Goal: Task Accomplishment & Management: Use online tool/utility

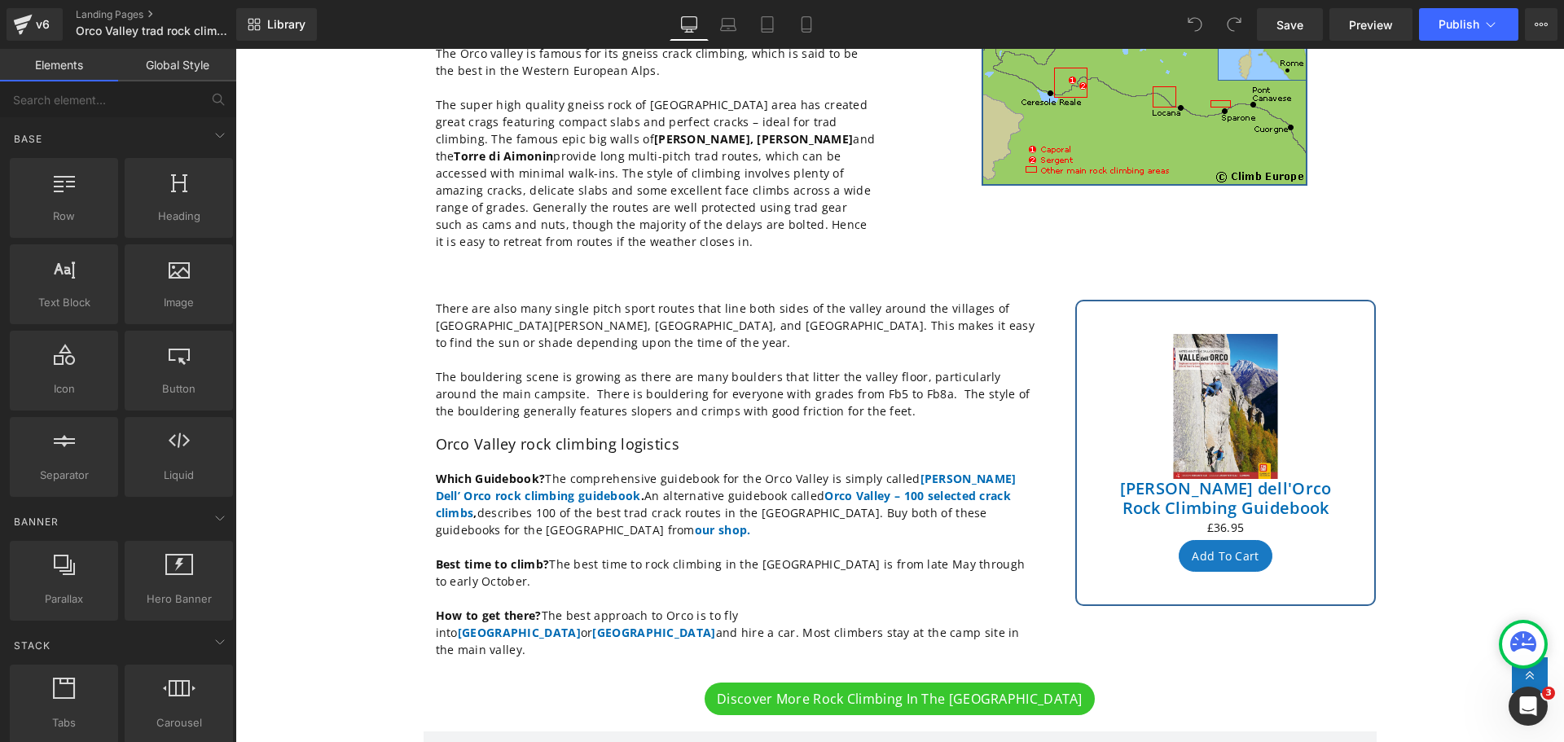
scroll to position [326, 0]
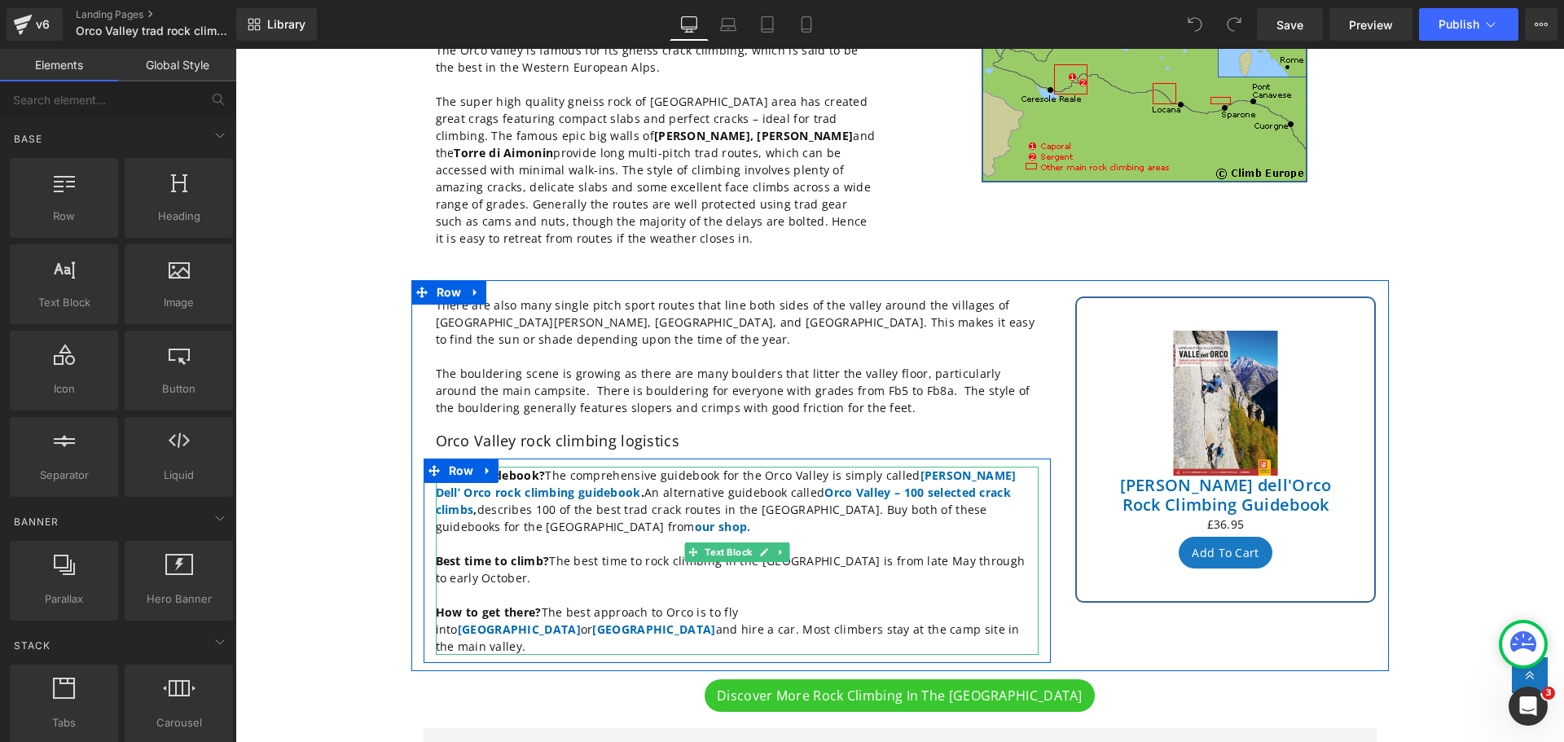
click at [530, 505] on p "Which Guidebook? The comprehensive guidebook for the [GEOGRAPHIC_DATA] is simpl…" at bounding box center [737, 501] width 603 height 68
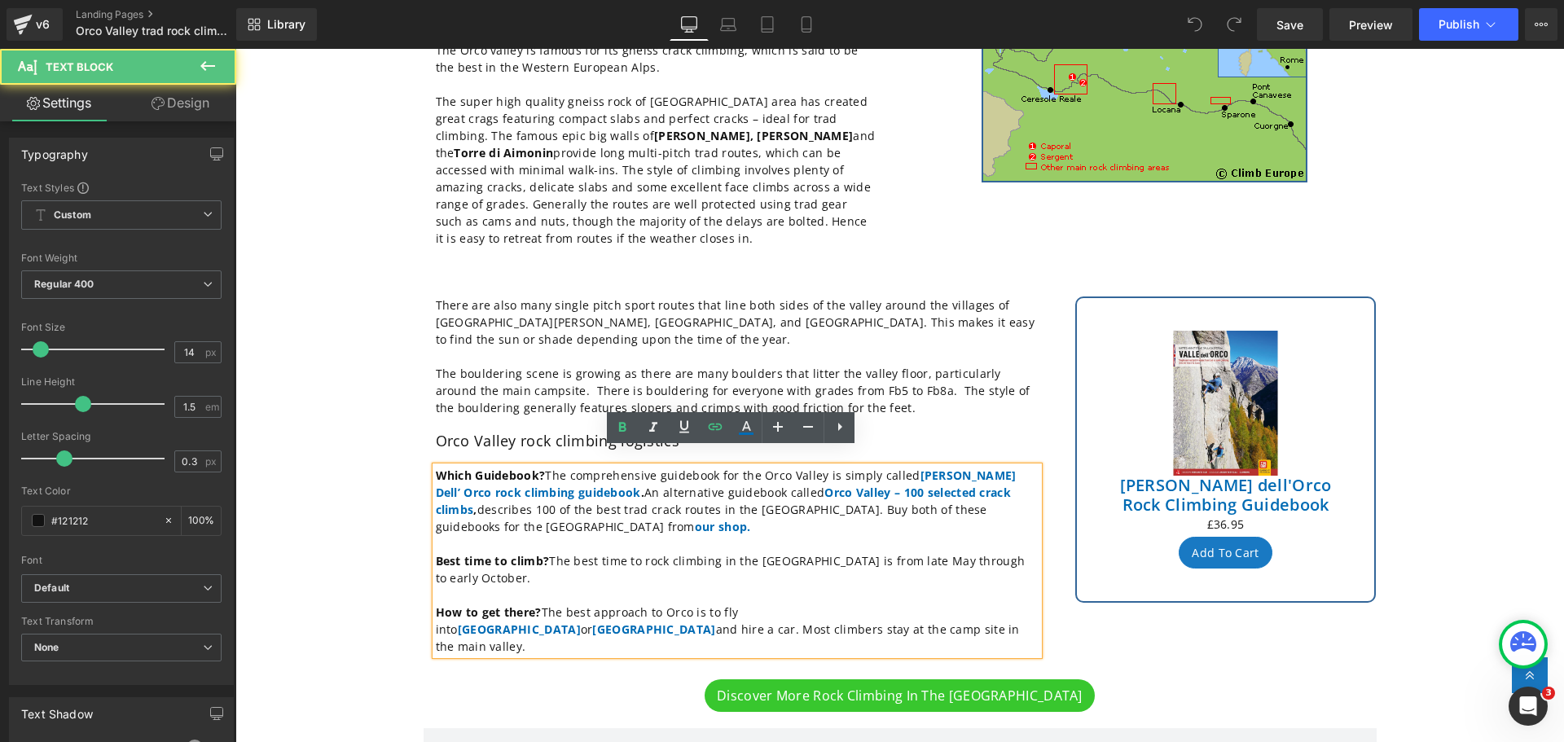
click at [537, 505] on p "Which Guidebook? The comprehensive guidebook for the [GEOGRAPHIC_DATA] is simpl…" at bounding box center [737, 501] width 603 height 68
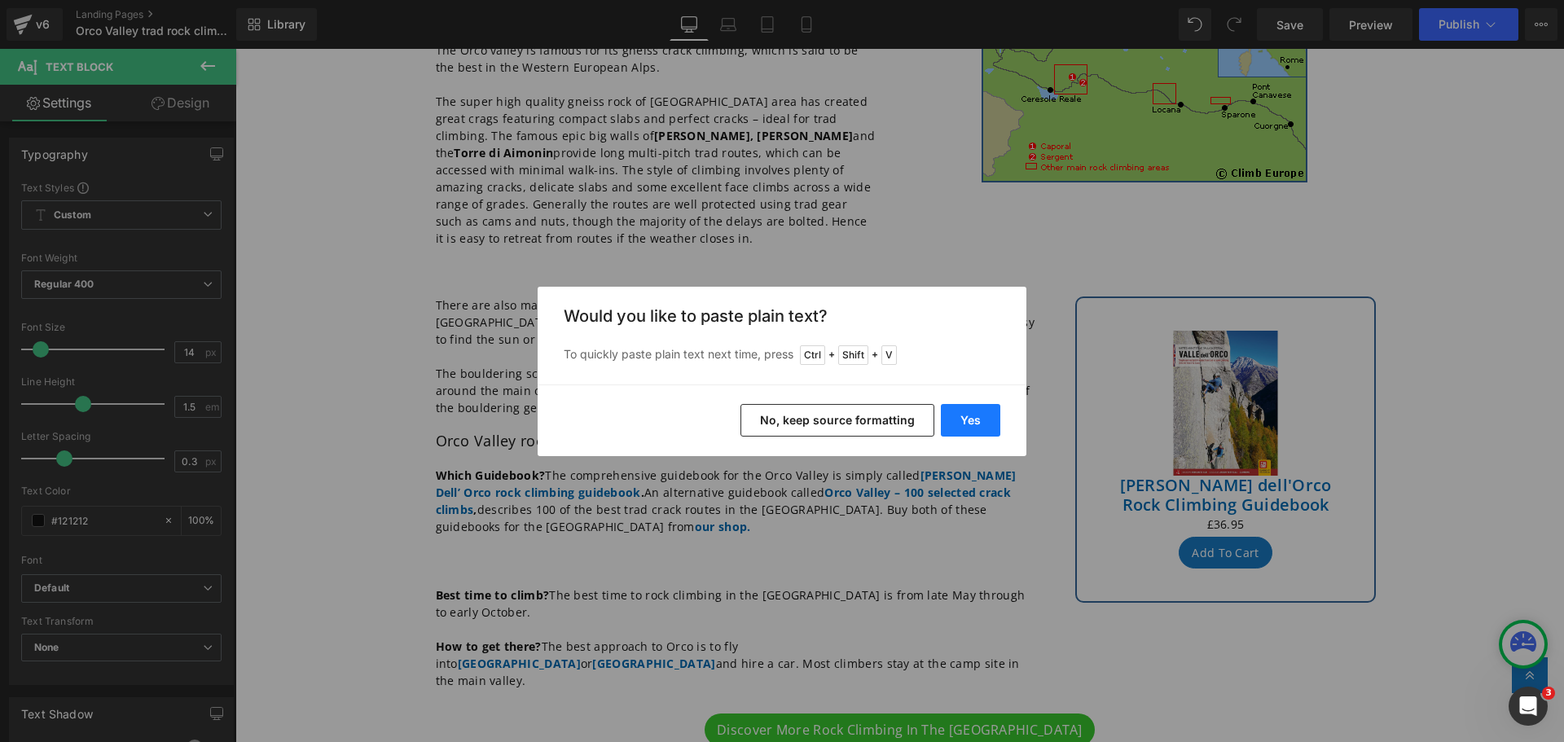
drag, startPoint x: 965, startPoint y: 424, endPoint x: 730, endPoint y: 375, distance: 240.7
click at [965, 424] on button "Yes" at bounding box center [970, 420] width 59 height 33
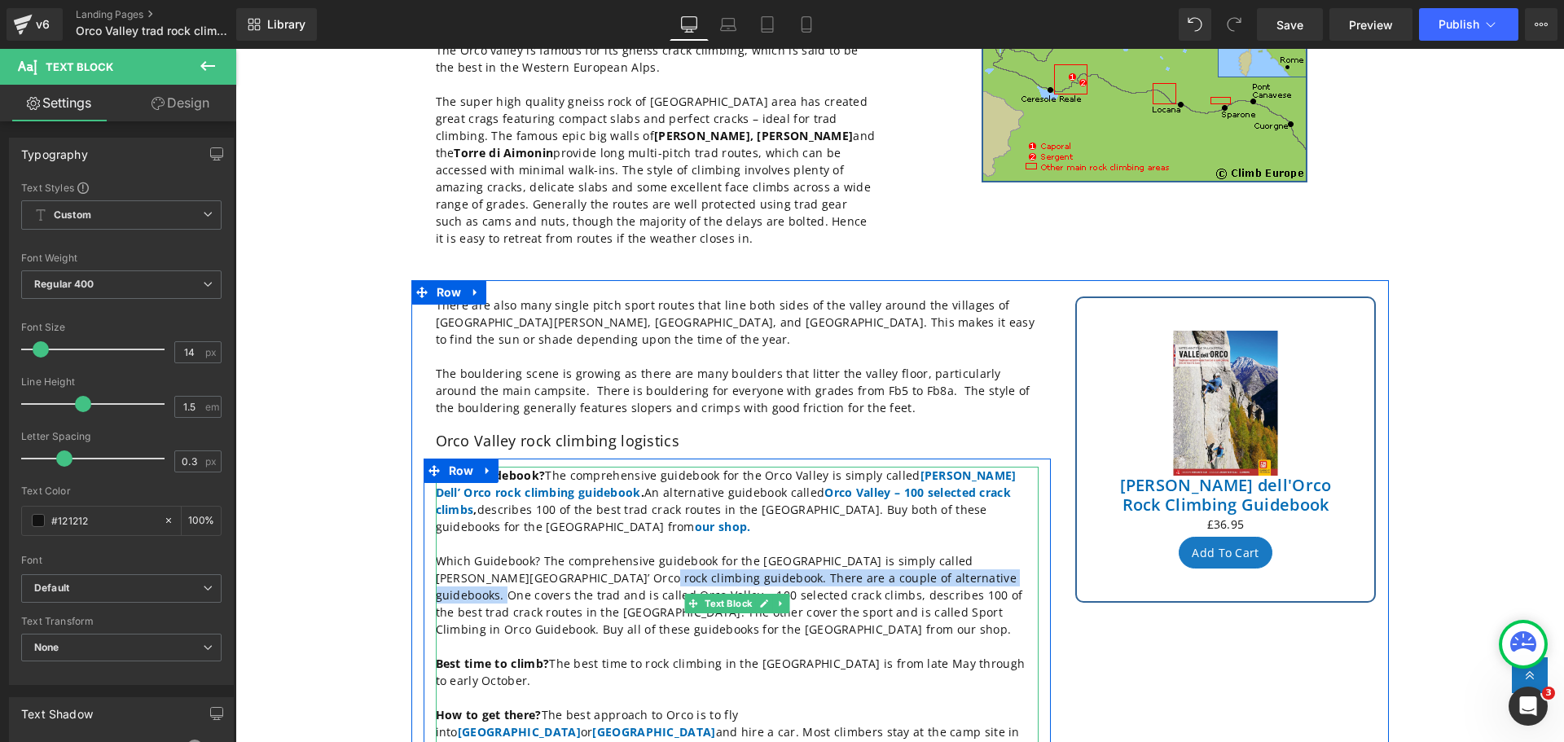
drag, startPoint x: 944, startPoint y: 561, endPoint x: 547, endPoint y: 559, distance: 397.6
click at [547, 559] on p "Which Guidebook? The comprehensive guidebook for the [GEOGRAPHIC_DATA] is simpl…" at bounding box center [737, 595] width 603 height 86
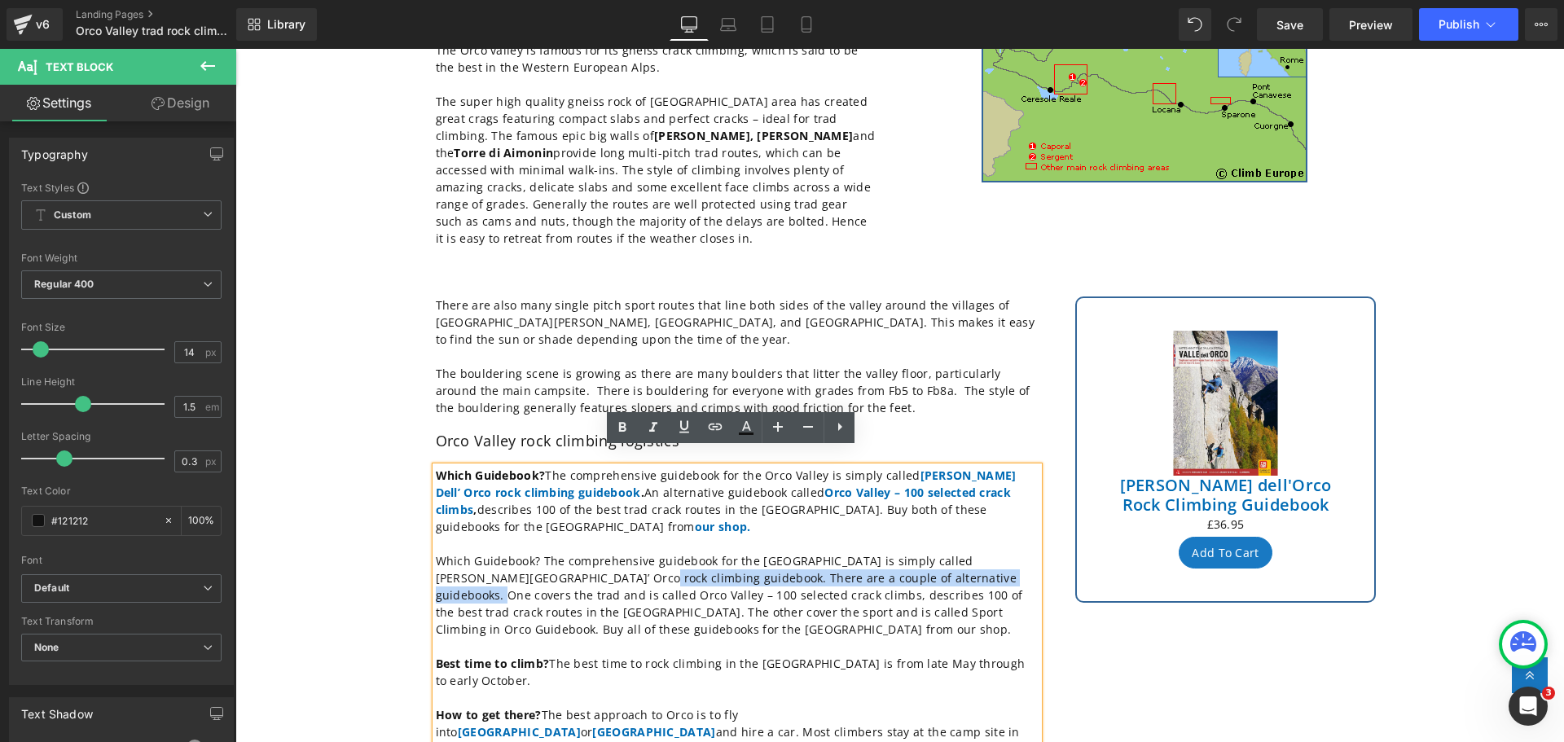
copy p "There are a couple of alternative guidebooks. One covers the trad and is"
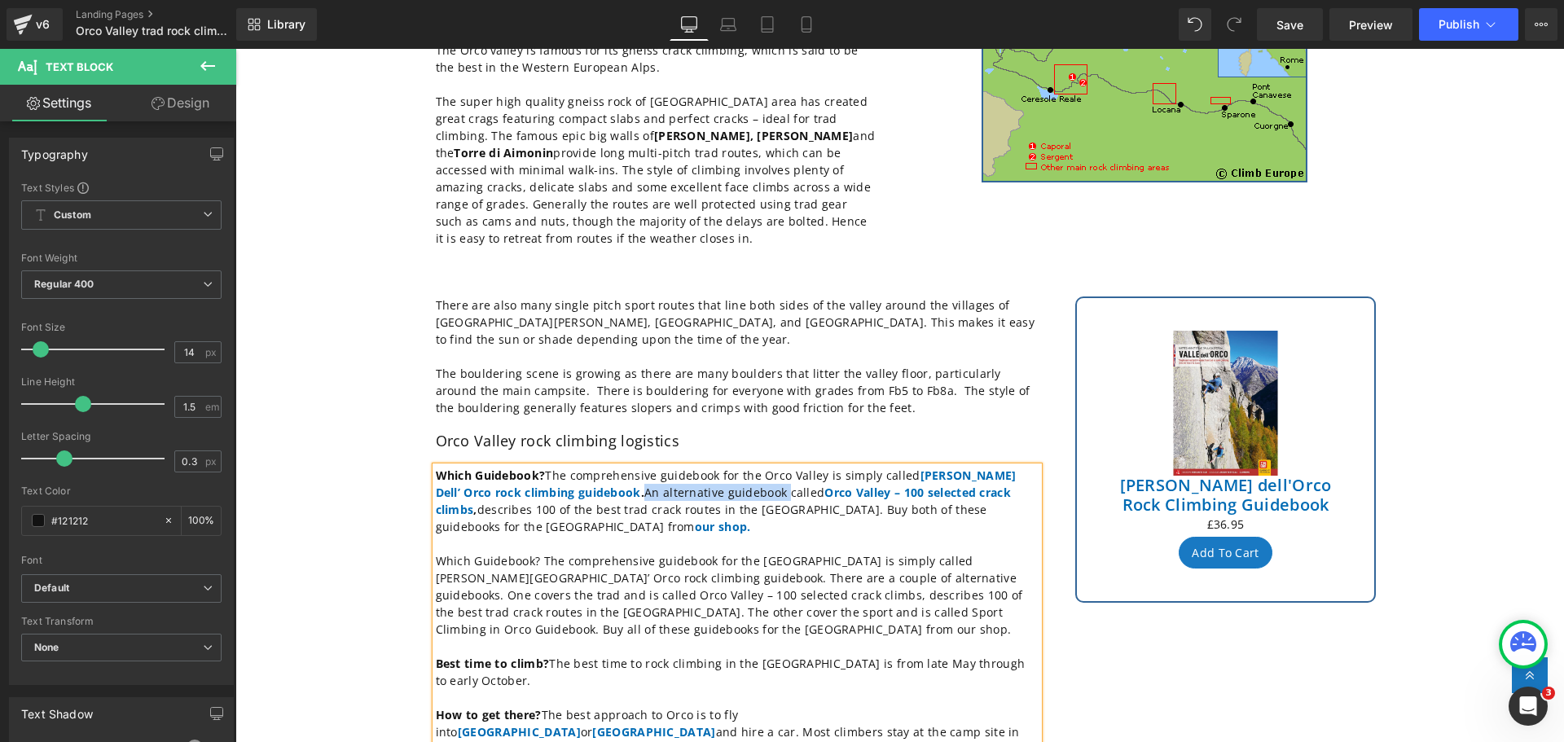
drag, startPoint x: 696, startPoint y: 476, endPoint x: 556, endPoint y: 472, distance: 139.4
click at [556, 472] on p "Which Guidebook? The comprehensive guidebook for the [GEOGRAPHIC_DATA] is simpl…" at bounding box center [737, 501] width 603 height 68
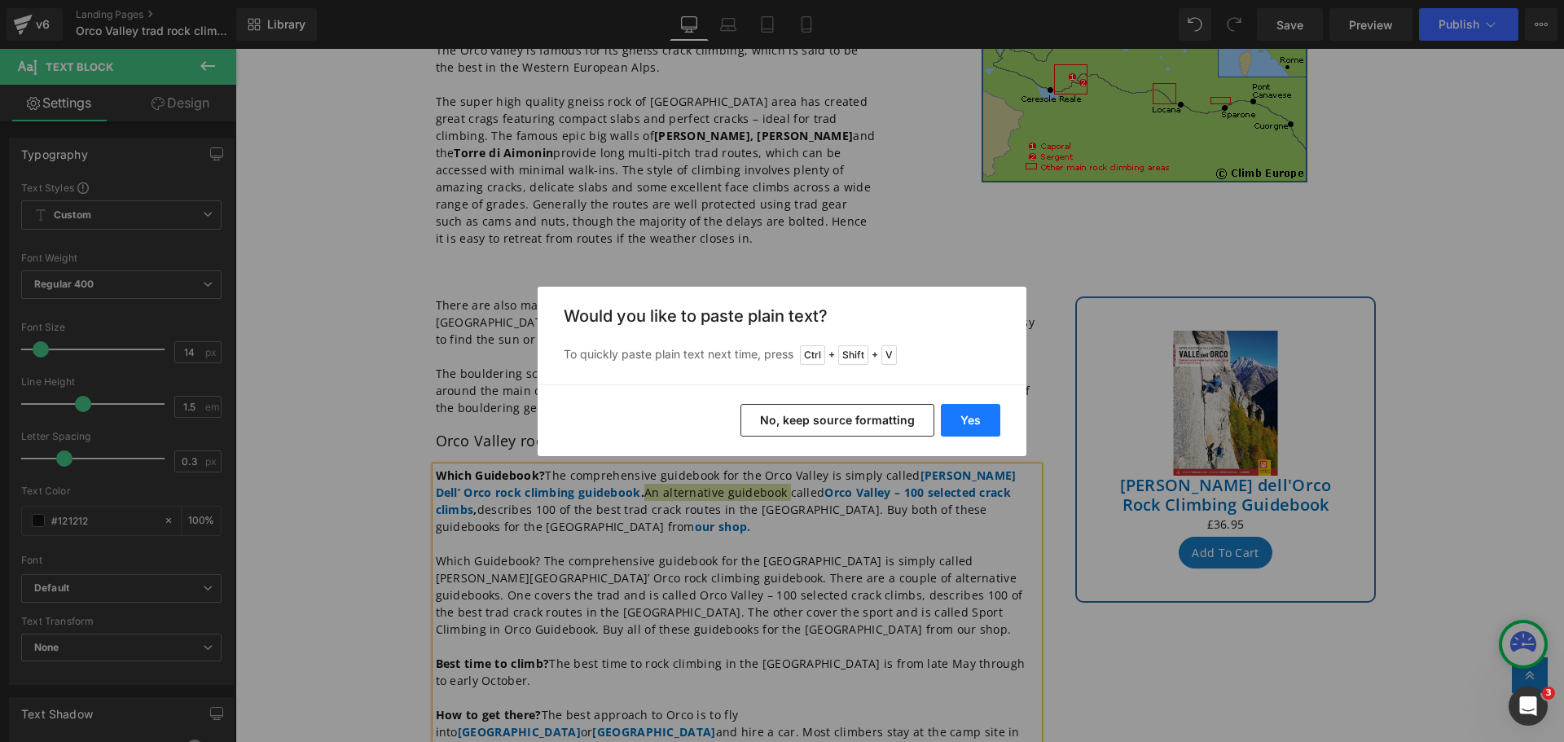
click at [963, 416] on button "Yes" at bounding box center [970, 420] width 59 height 33
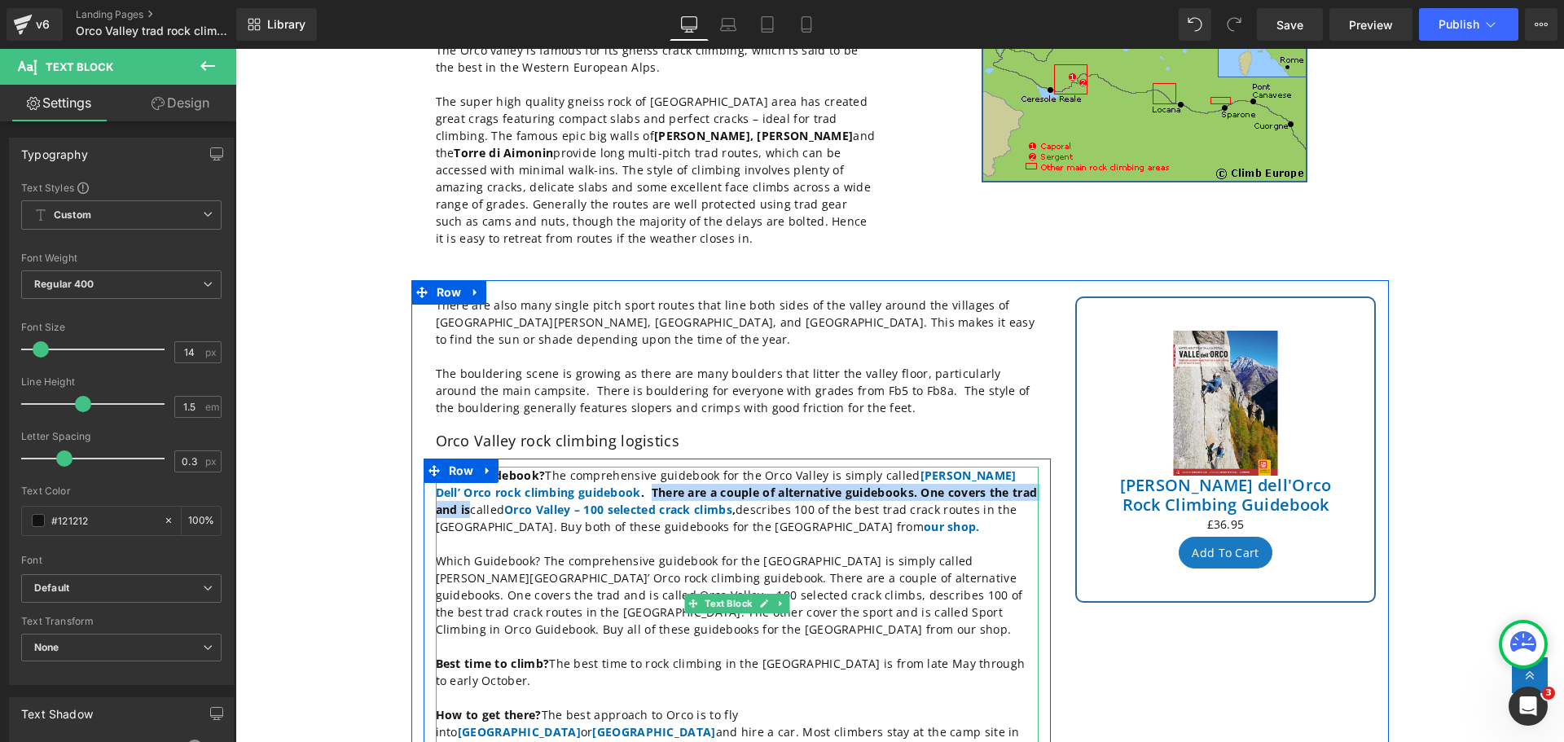
drag, startPoint x: 982, startPoint y: 477, endPoint x: 556, endPoint y: 471, distance: 425.4
click at [556, 471] on strong "[PERSON_NAME] Dell’ Orco rock climbing guidebook . There are a couple of altern…" at bounding box center [737, 493] width 602 height 50
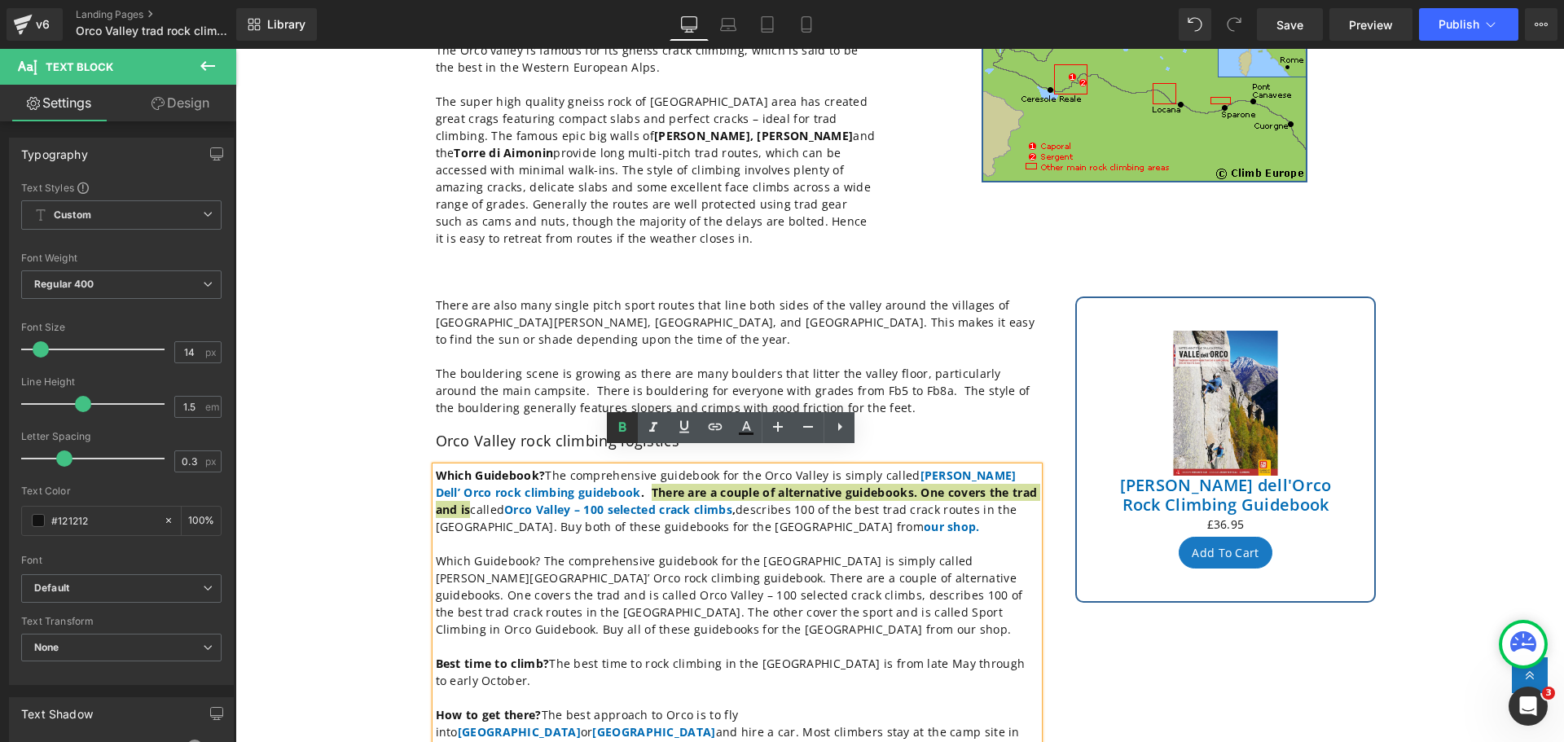
click at [624, 426] on icon at bounding box center [622, 427] width 7 height 10
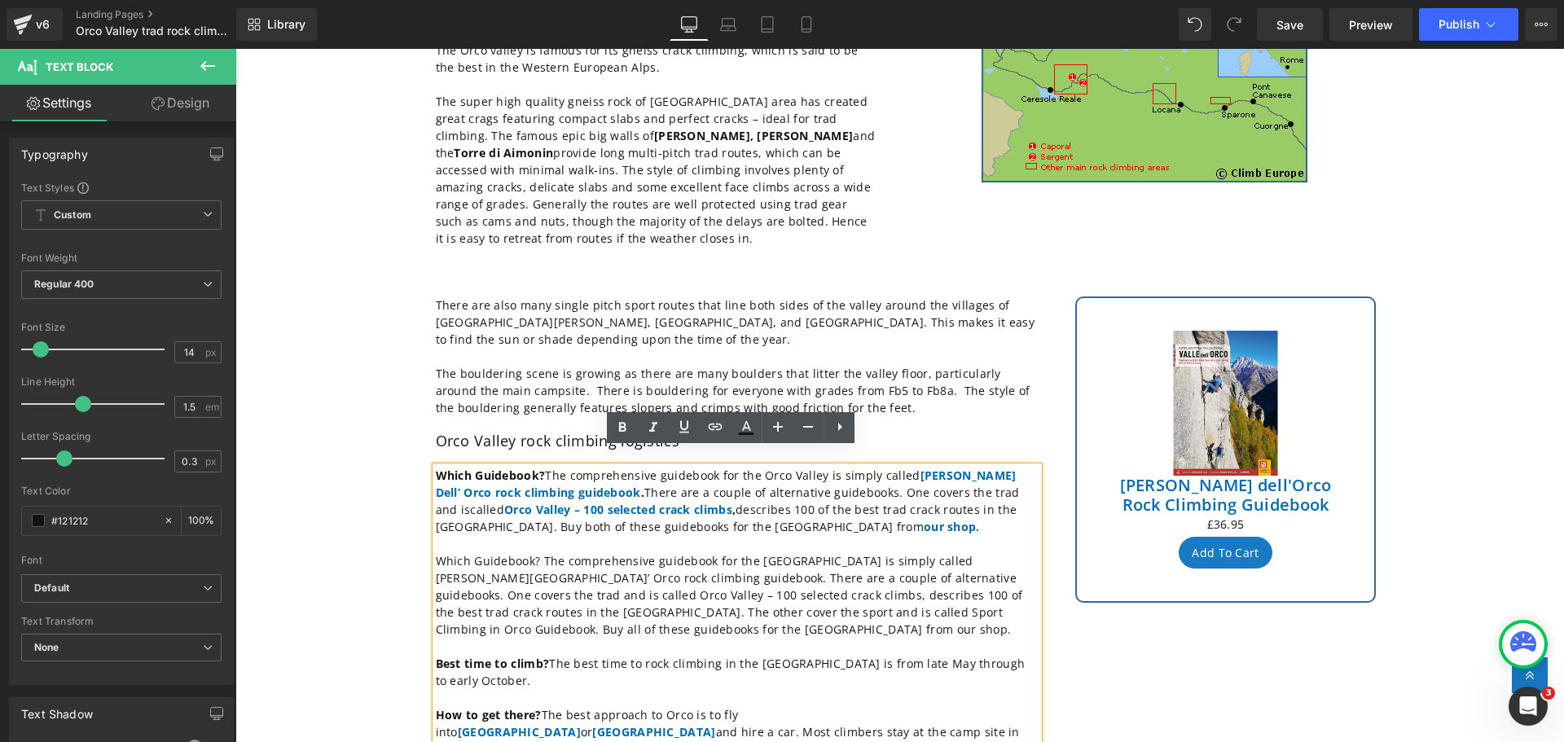
click at [956, 477] on p "Which Guidebook? The comprehensive guidebook for the [GEOGRAPHIC_DATA] is simpl…" at bounding box center [737, 501] width 603 height 68
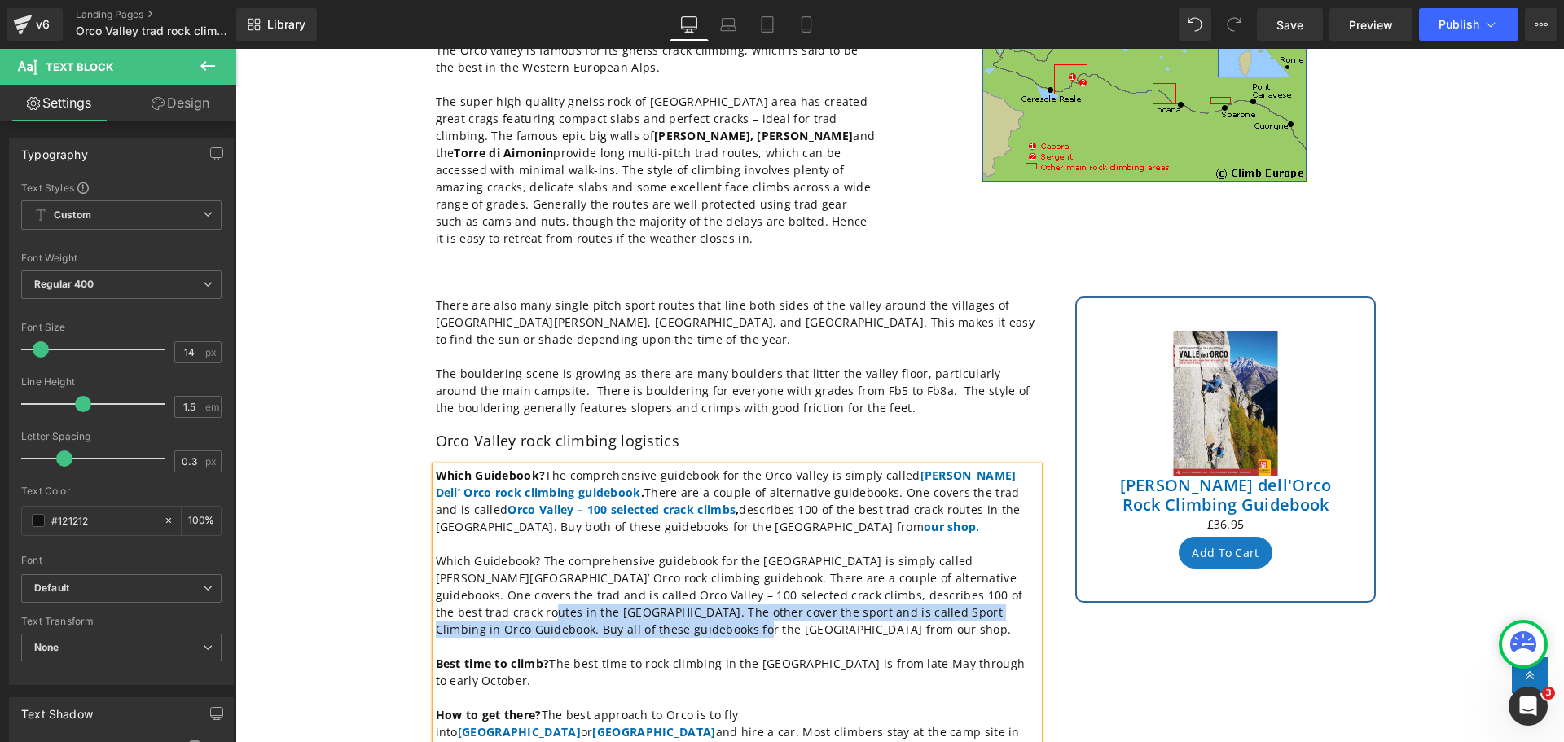
drag, startPoint x: 551, startPoint y: 610, endPoint x: 965, endPoint y: 577, distance: 416.1
click at [965, 577] on p "Which Guidebook? The comprehensive guidebook for the [GEOGRAPHIC_DATA] is simpl…" at bounding box center [737, 595] width 603 height 86
copy p "The other cover the sport and is called Sport Climbing in Orco Guidebook. Buy a…"
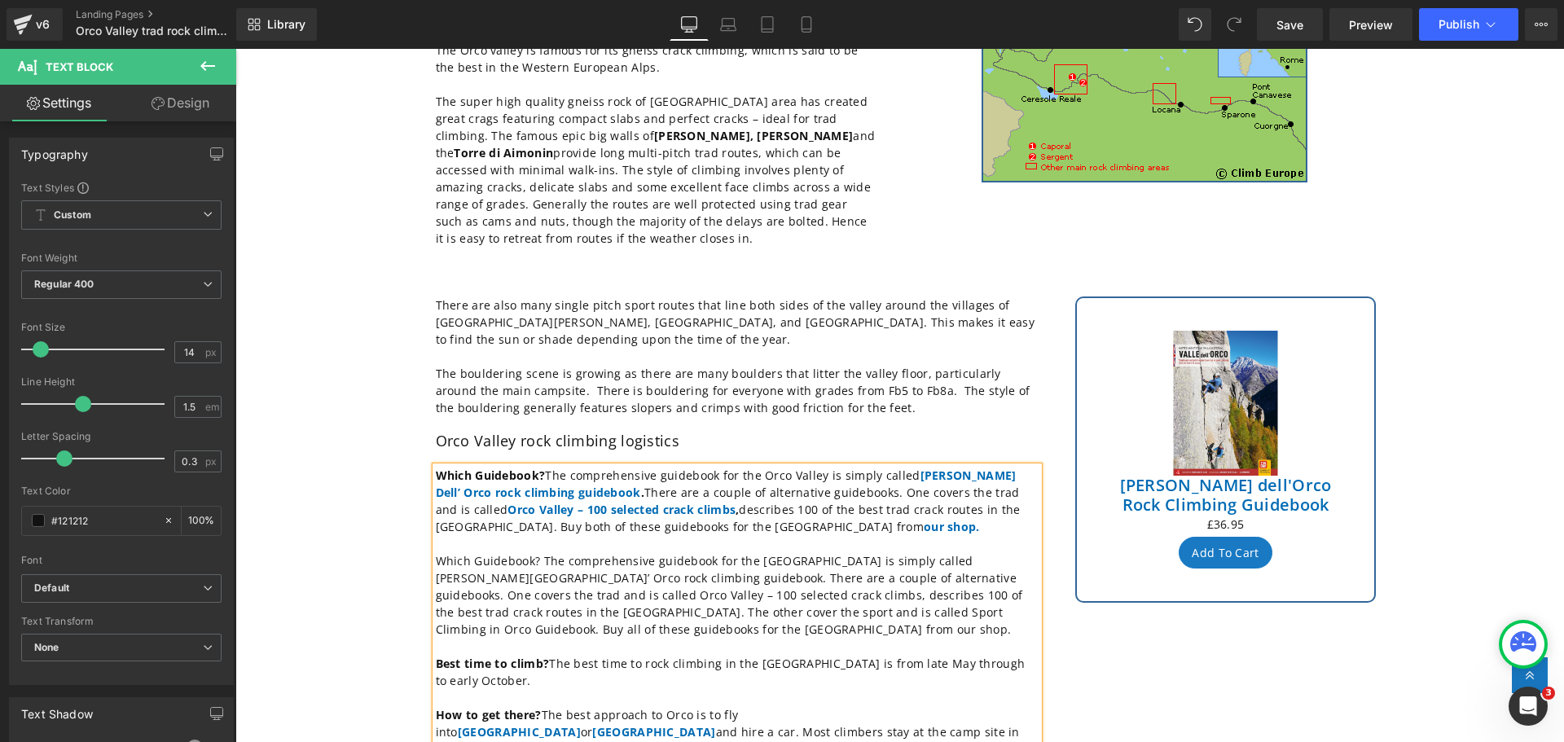
click at [979, 492] on p "Which Guidebook? The comprehensive guidebook for the [GEOGRAPHIC_DATA] is simpl…" at bounding box center [737, 501] width 603 height 68
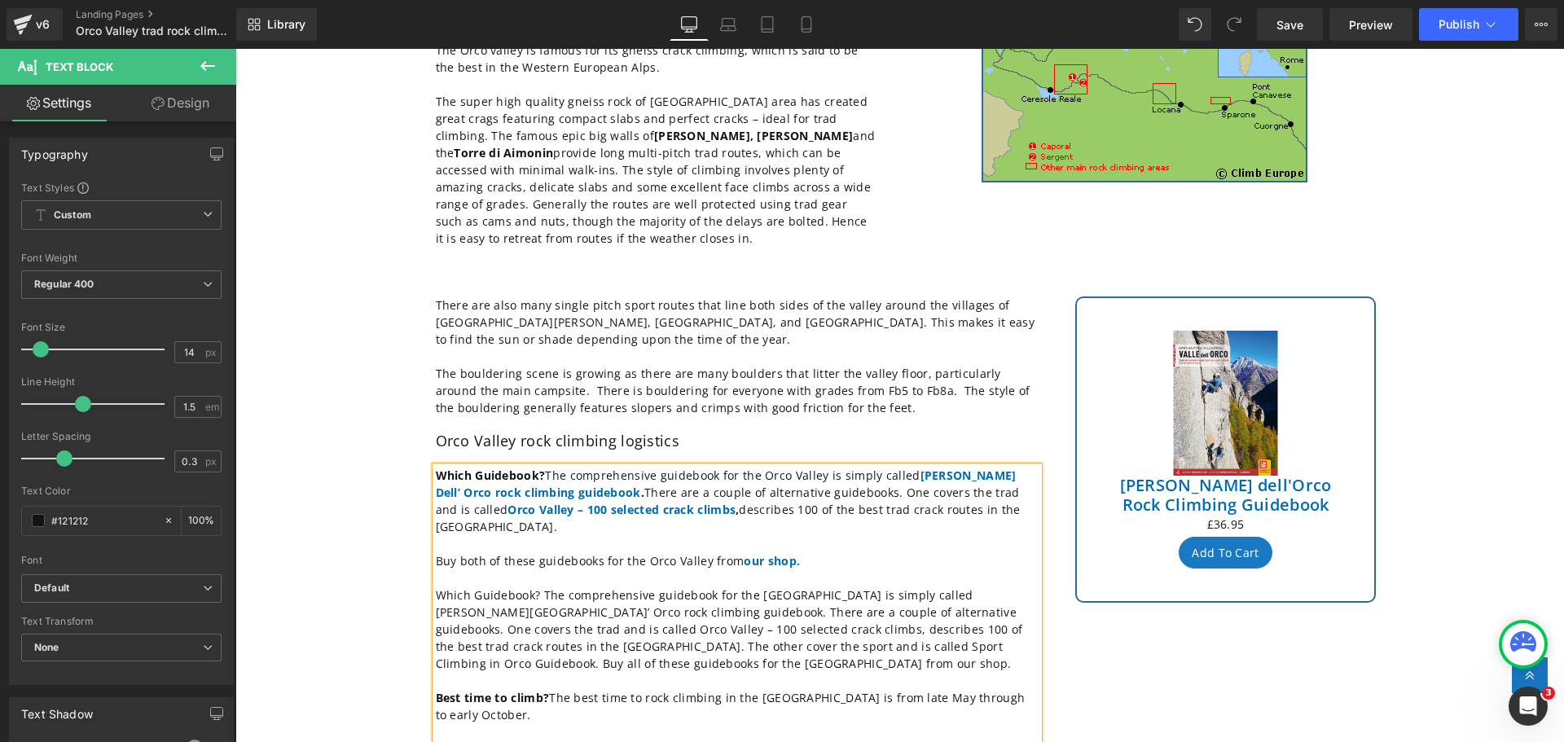
click at [990, 492] on p "Which Guidebook? The comprehensive guidebook for the [GEOGRAPHIC_DATA] is simpl…" at bounding box center [737, 501] width 603 height 68
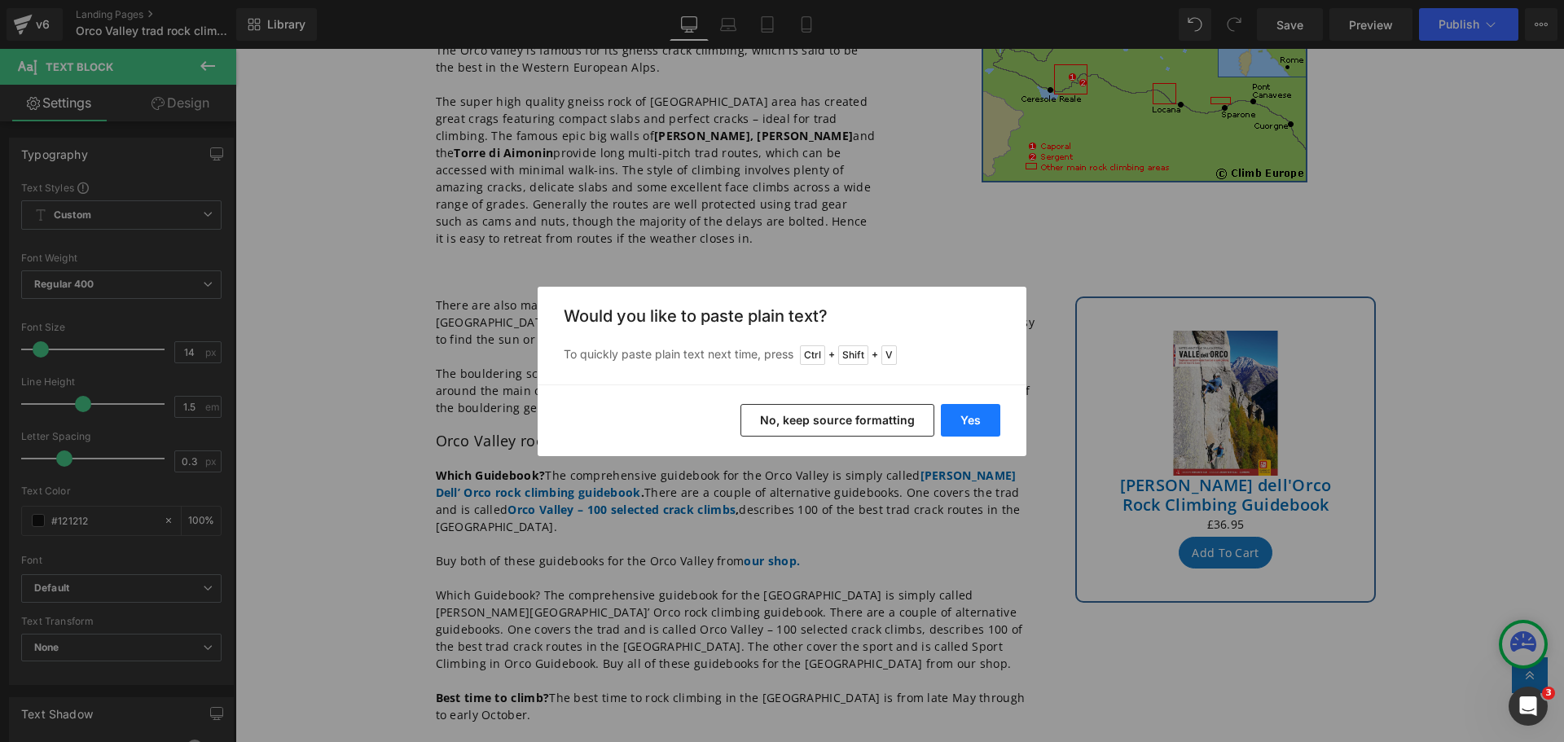
click at [973, 420] on button "Yes" at bounding box center [970, 420] width 59 height 33
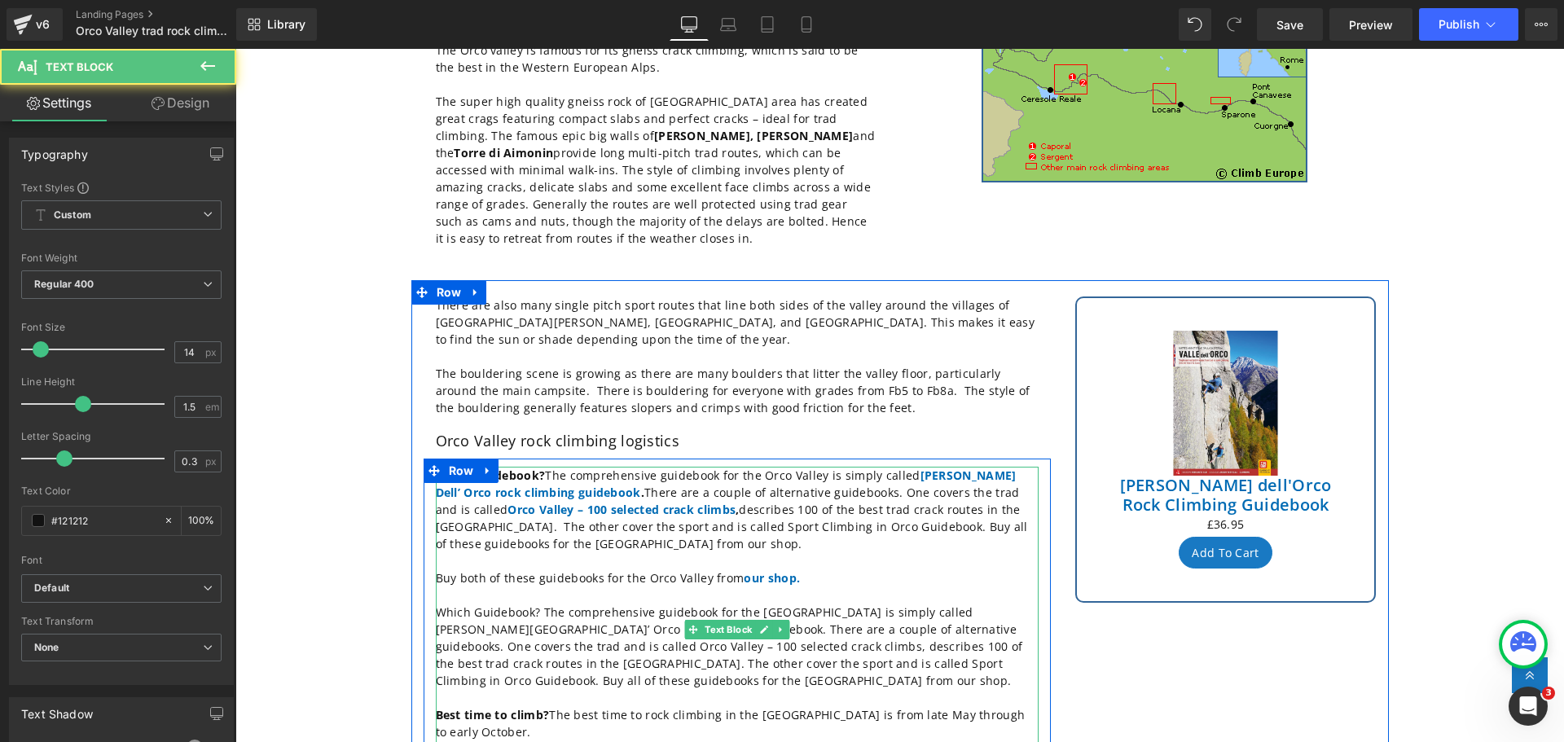
click at [491, 512] on p "Which Guidebook? The comprehensive guidebook for the [GEOGRAPHIC_DATA] is simpl…" at bounding box center [737, 510] width 603 height 86
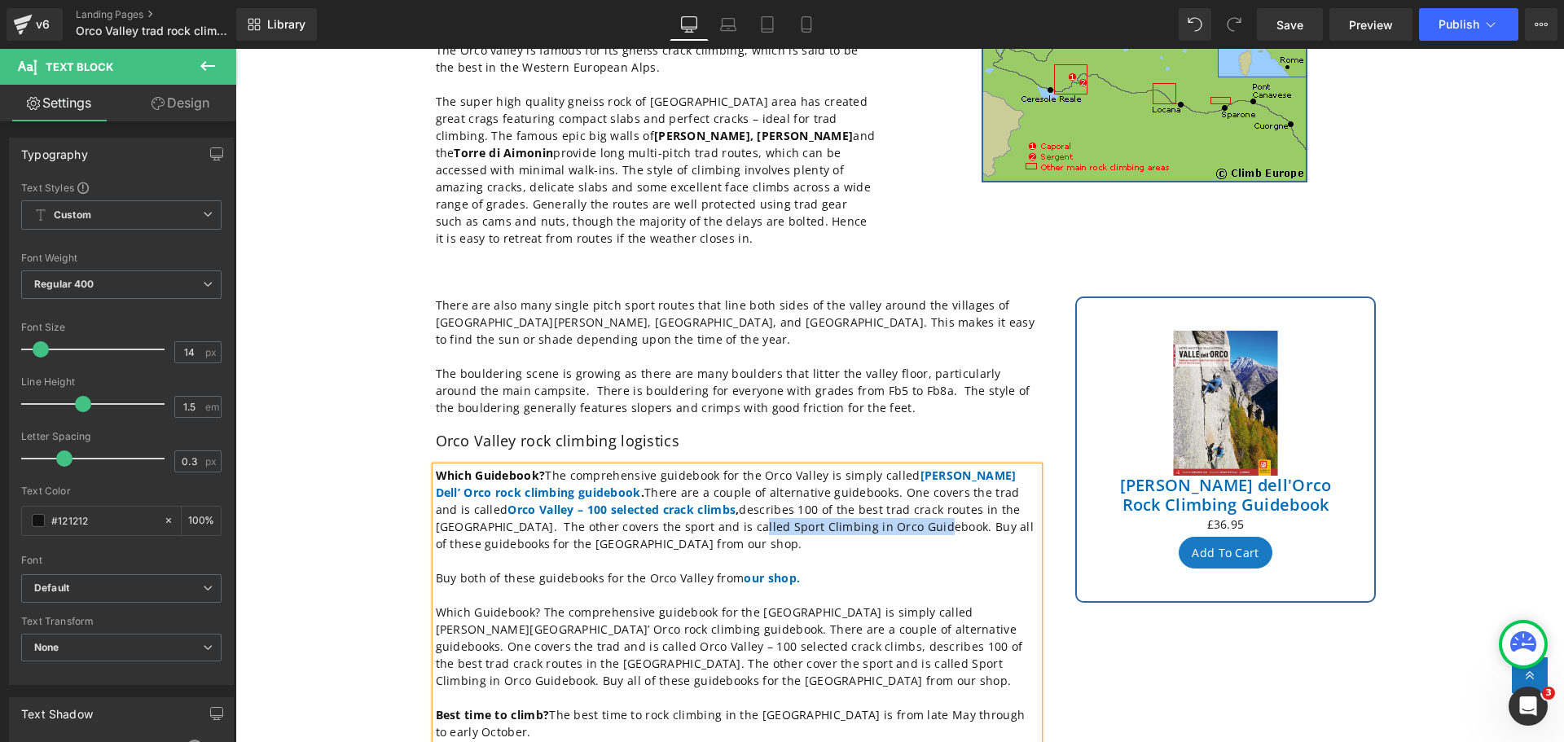
drag, startPoint x: 817, startPoint y: 509, endPoint x: 628, endPoint y: 509, distance: 189.0
click at [628, 509] on p "Which Guidebook? The comprehensive guidebook for the [GEOGRAPHIC_DATA] is simpl…" at bounding box center [737, 510] width 603 height 86
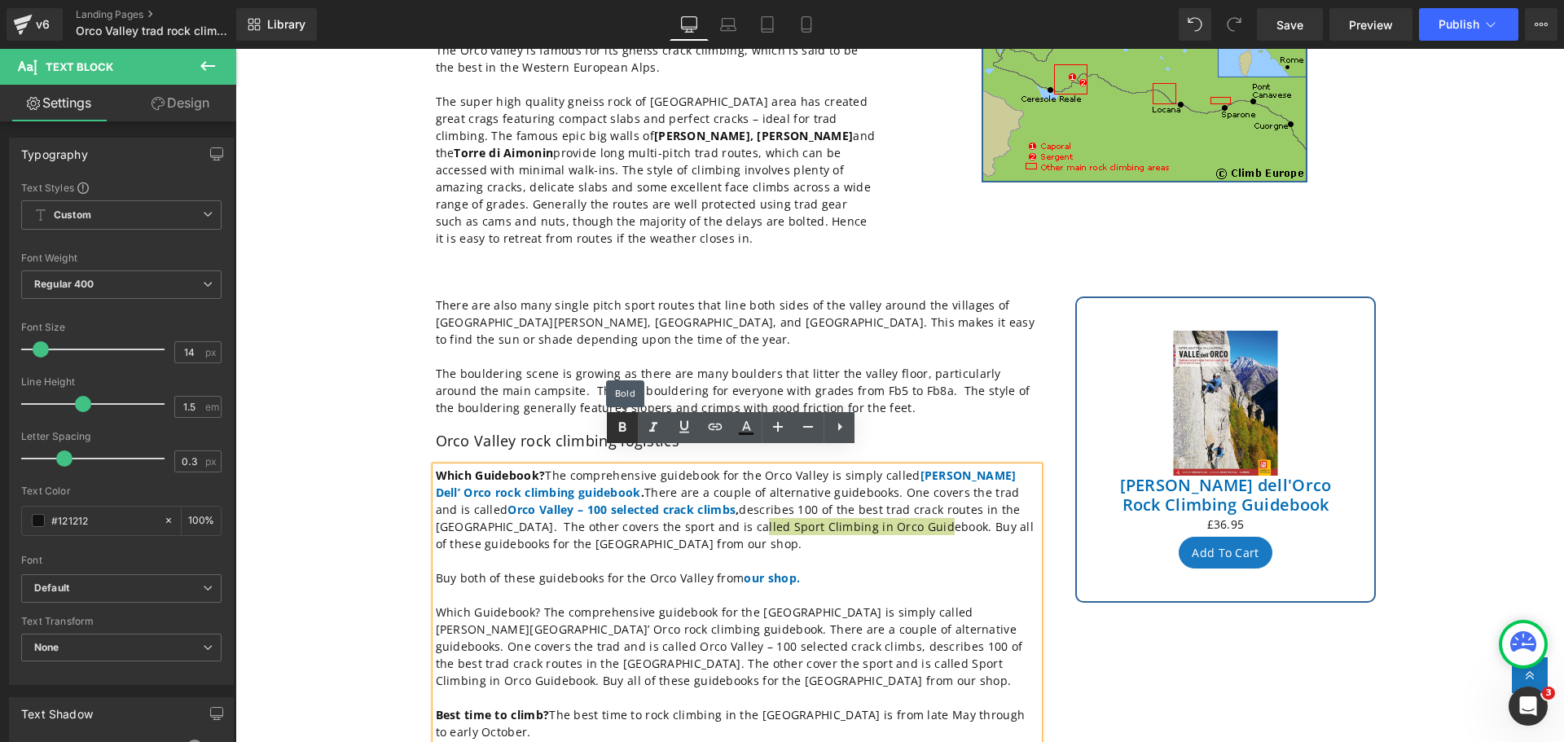
click at [620, 422] on icon at bounding box center [623, 428] width 20 height 20
click at [717, 429] on icon at bounding box center [716, 427] width 14 height 7
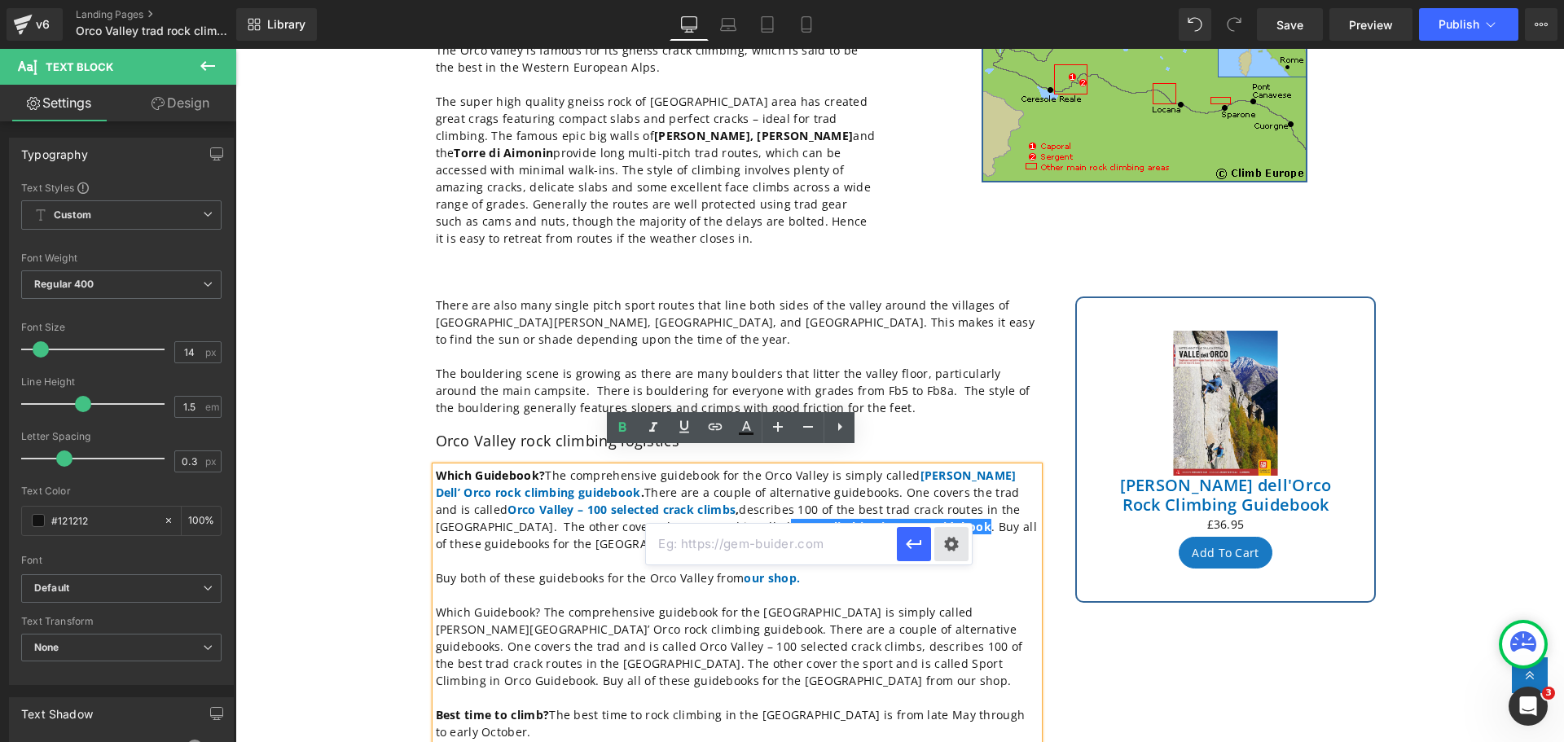
click at [949, 0] on div "Text Color Highlight Color #333333 Edit or remove link: Edit - Unlink - Cancel" at bounding box center [782, 0] width 1564 height 0
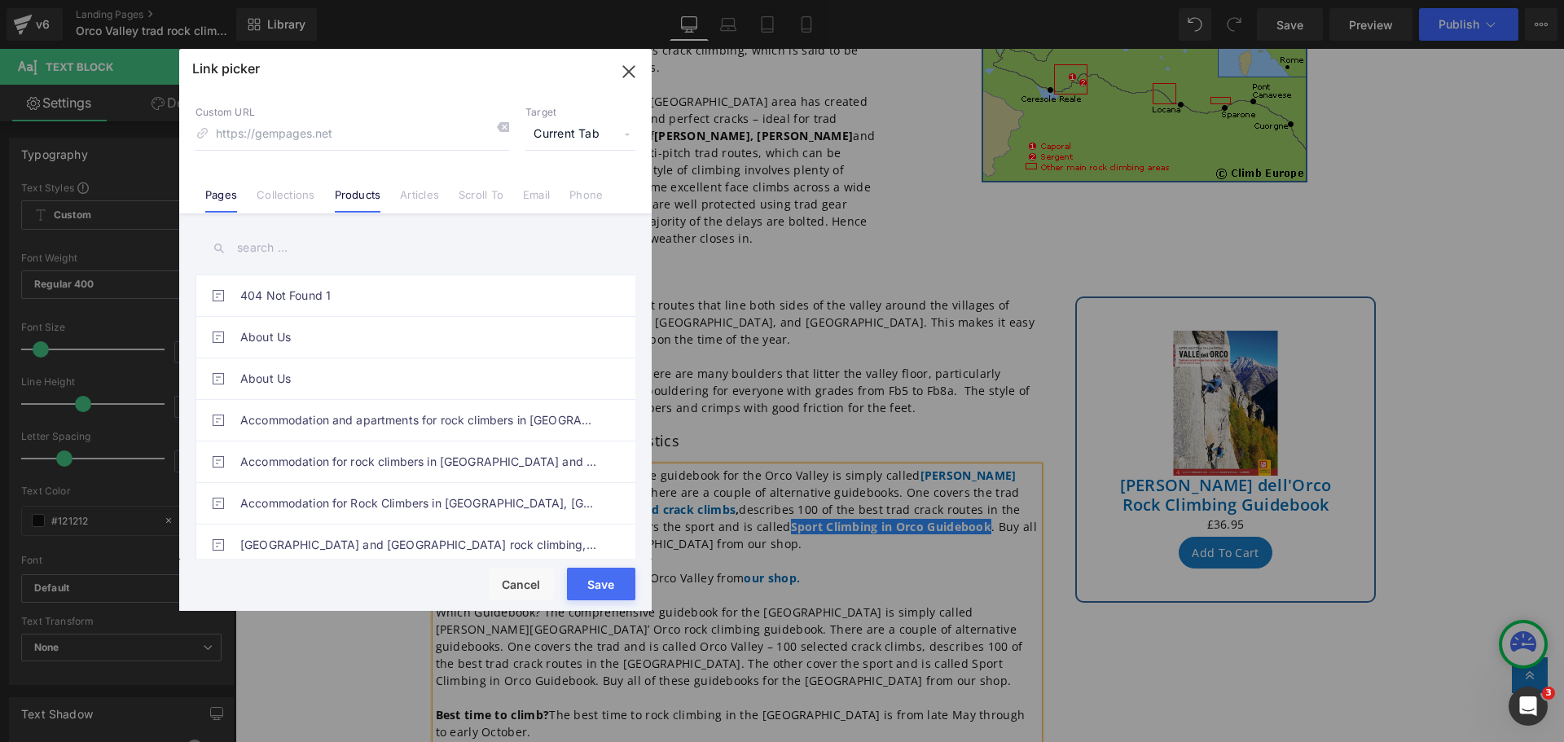
click at [366, 196] on link "Products" at bounding box center [358, 200] width 46 height 24
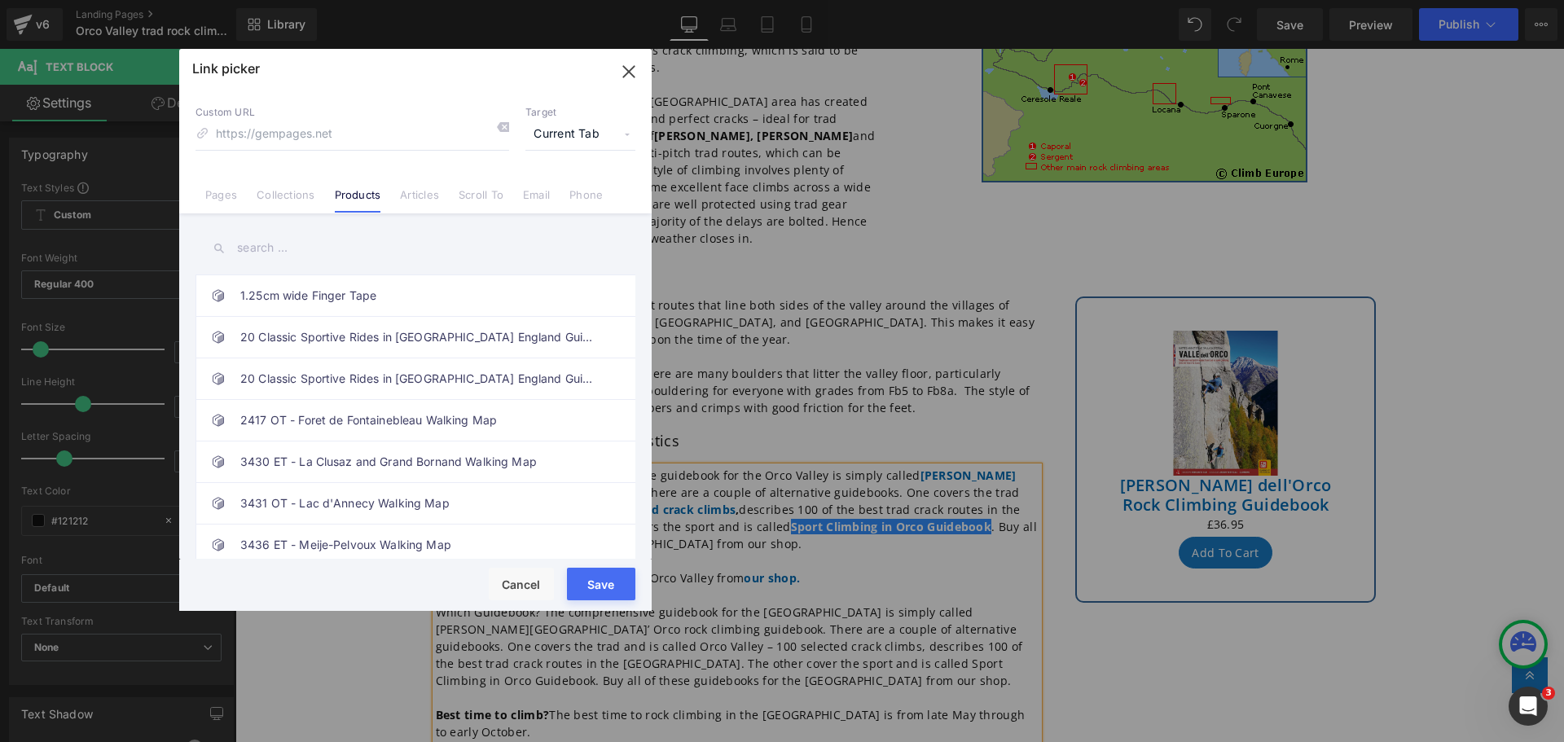
click at [314, 248] on input "text" at bounding box center [416, 248] width 440 height 37
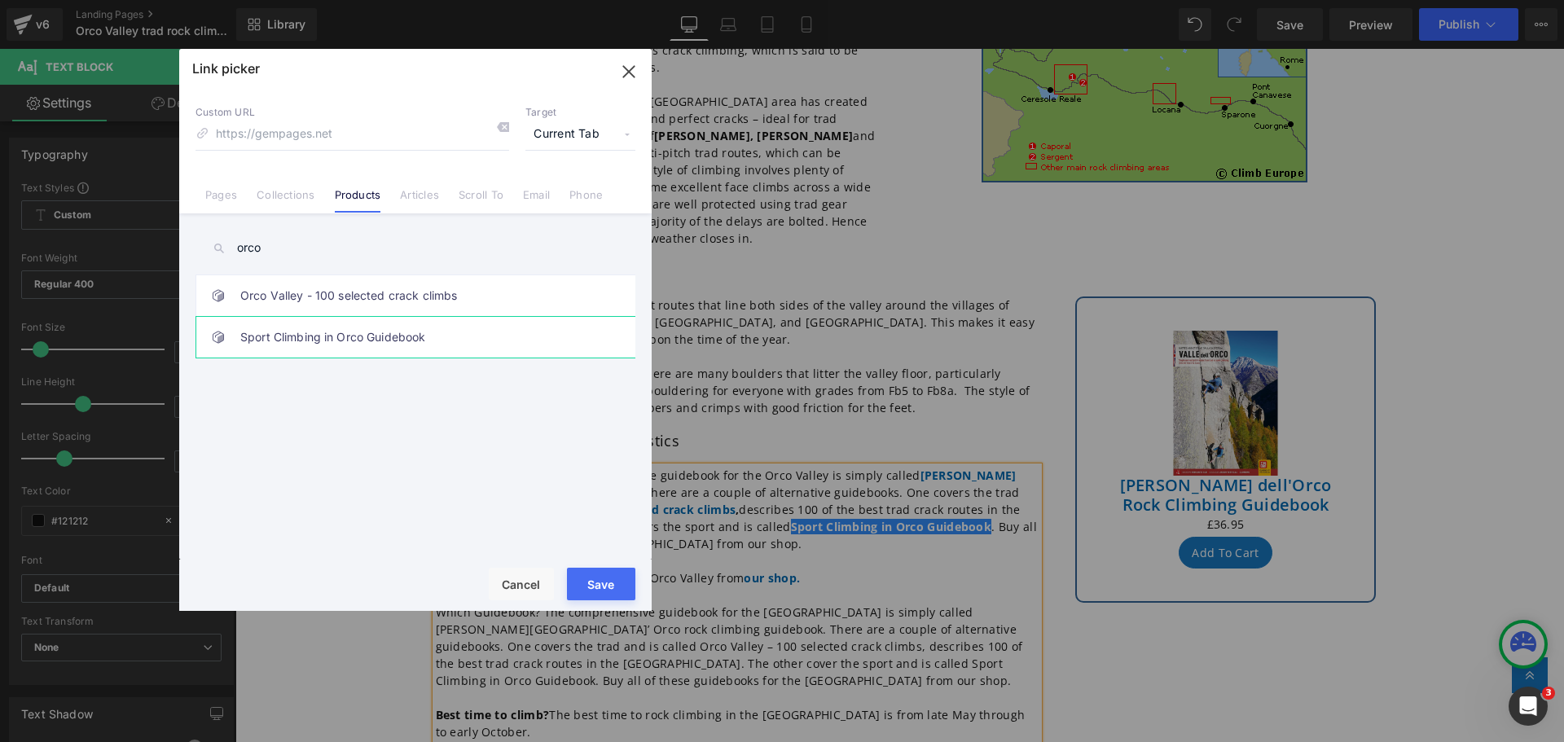
type input "orco"
click at [329, 345] on link "Sport Climbing in Orco Guidebook" at bounding box center [419, 337] width 358 height 41
type input "/products/sport-climbing-in-orco-guidebook-topo"
click at [594, 586] on button "Save" at bounding box center [601, 584] width 68 height 33
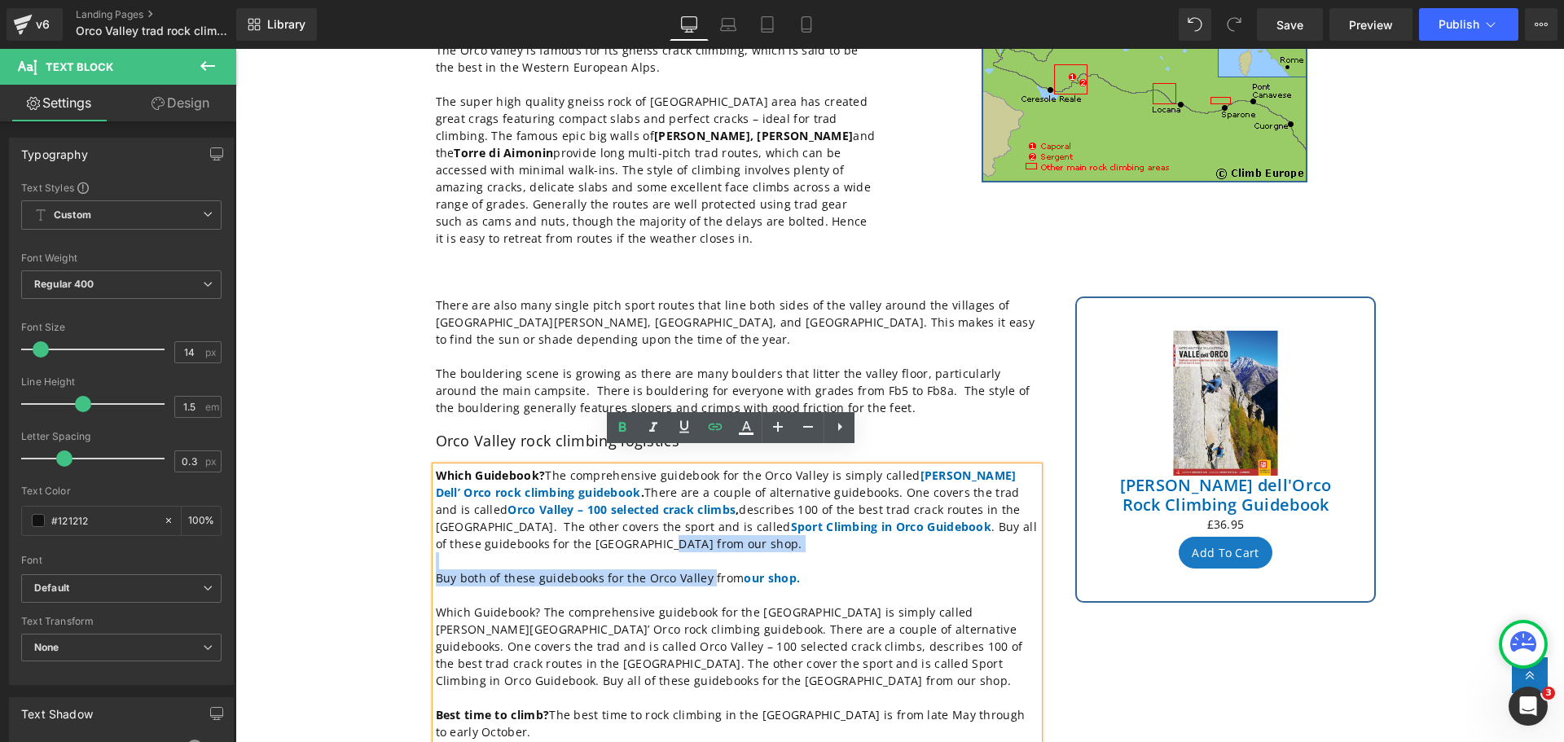
drag, startPoint x: 702, startPoint y: 560, endPoint x: 497, endPoint y: 525, distance: 207.5
click at [497, 525] on div "Which Guidebook? The comprehensive guidebook for the [GEOGRAPHIC_DATA] is simpl…" at bounding box center [737, 638] width 603 height 342
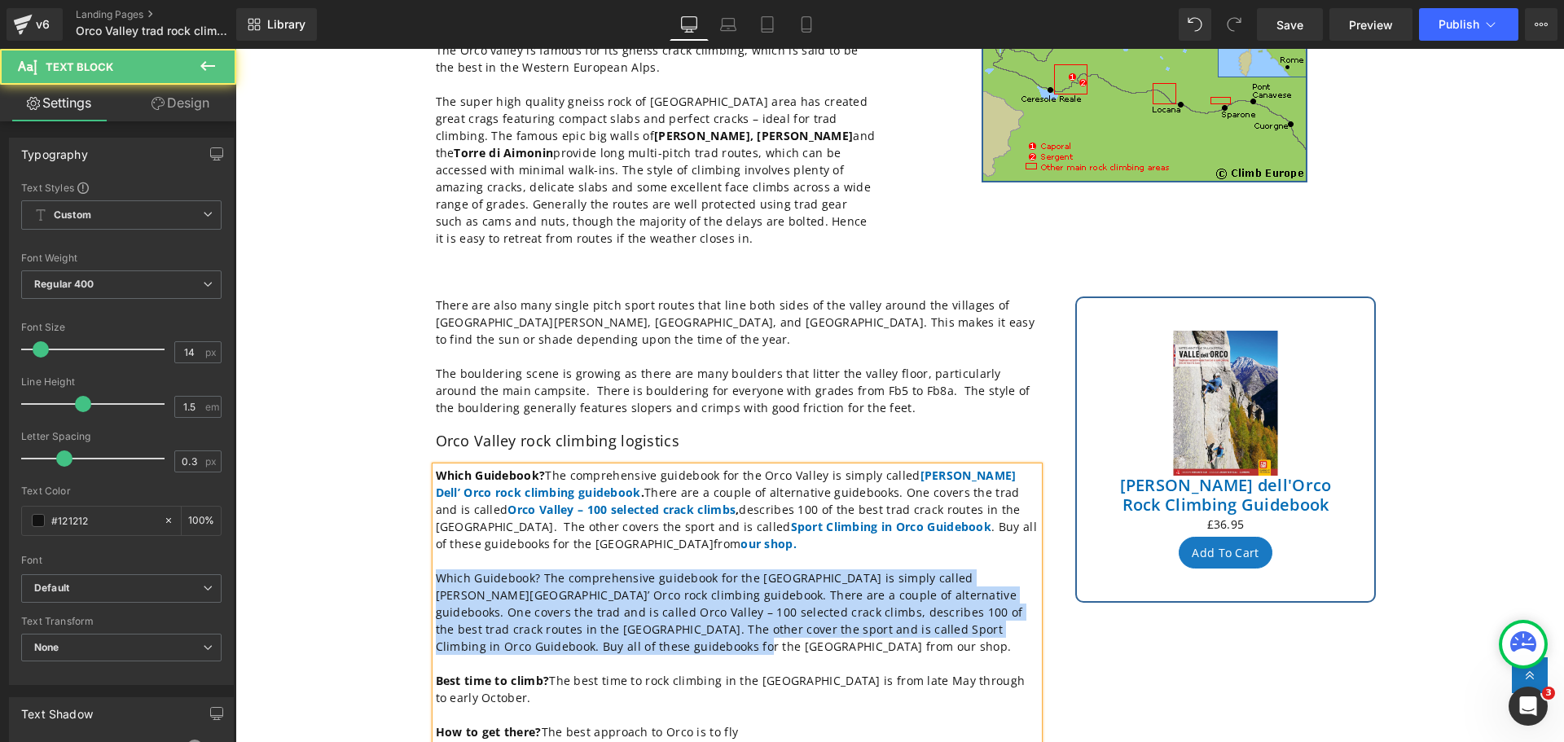
drag, startPoint x: 561, startPoint y: 631, endPoint x: 412, endPoint y: 565, distance: 162.7
click at [412, 565] on div "There are also many single pitch sport routes that line both sides of the valle…" at bounding box center [737, 535] width 652 height 495
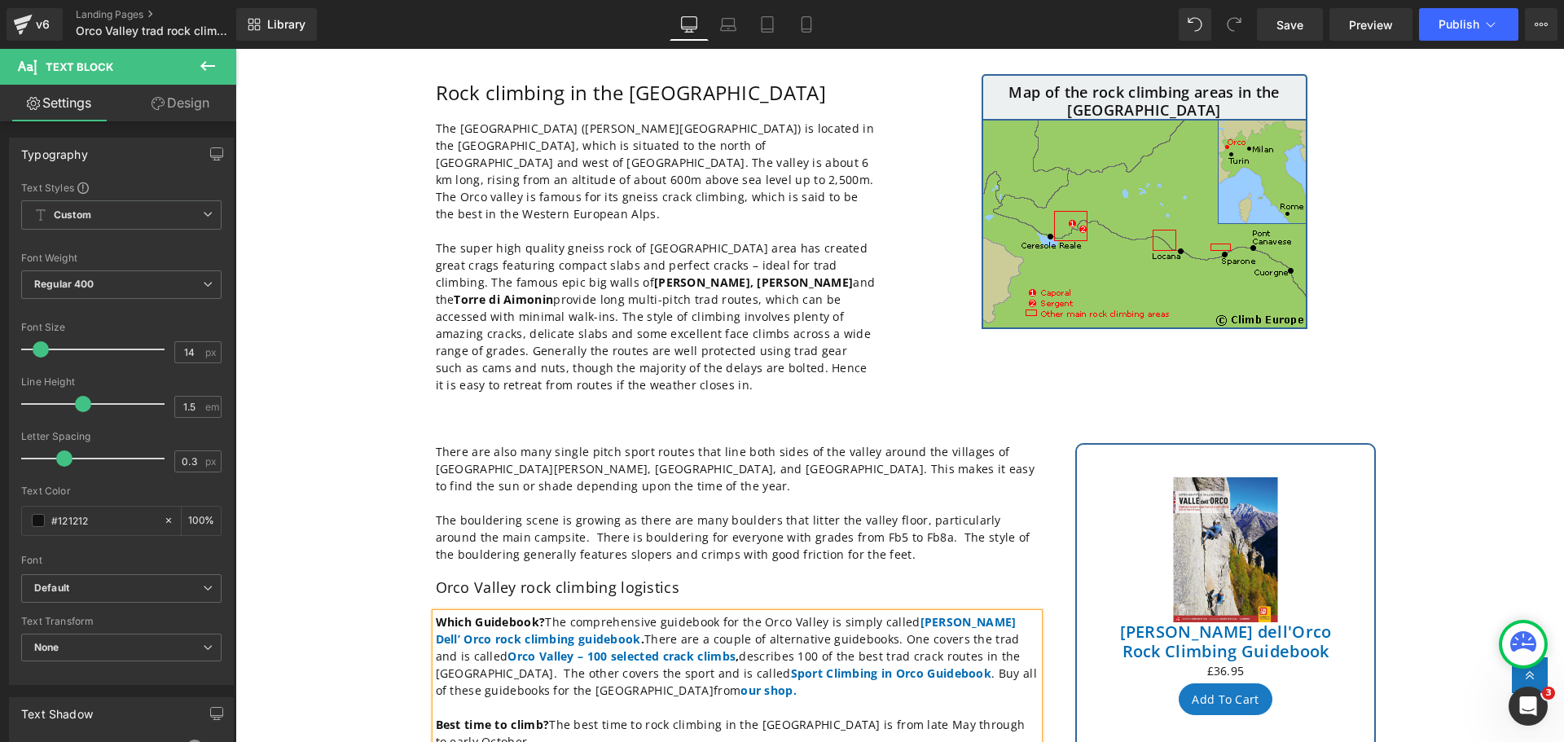
scroll to position [163, 0]
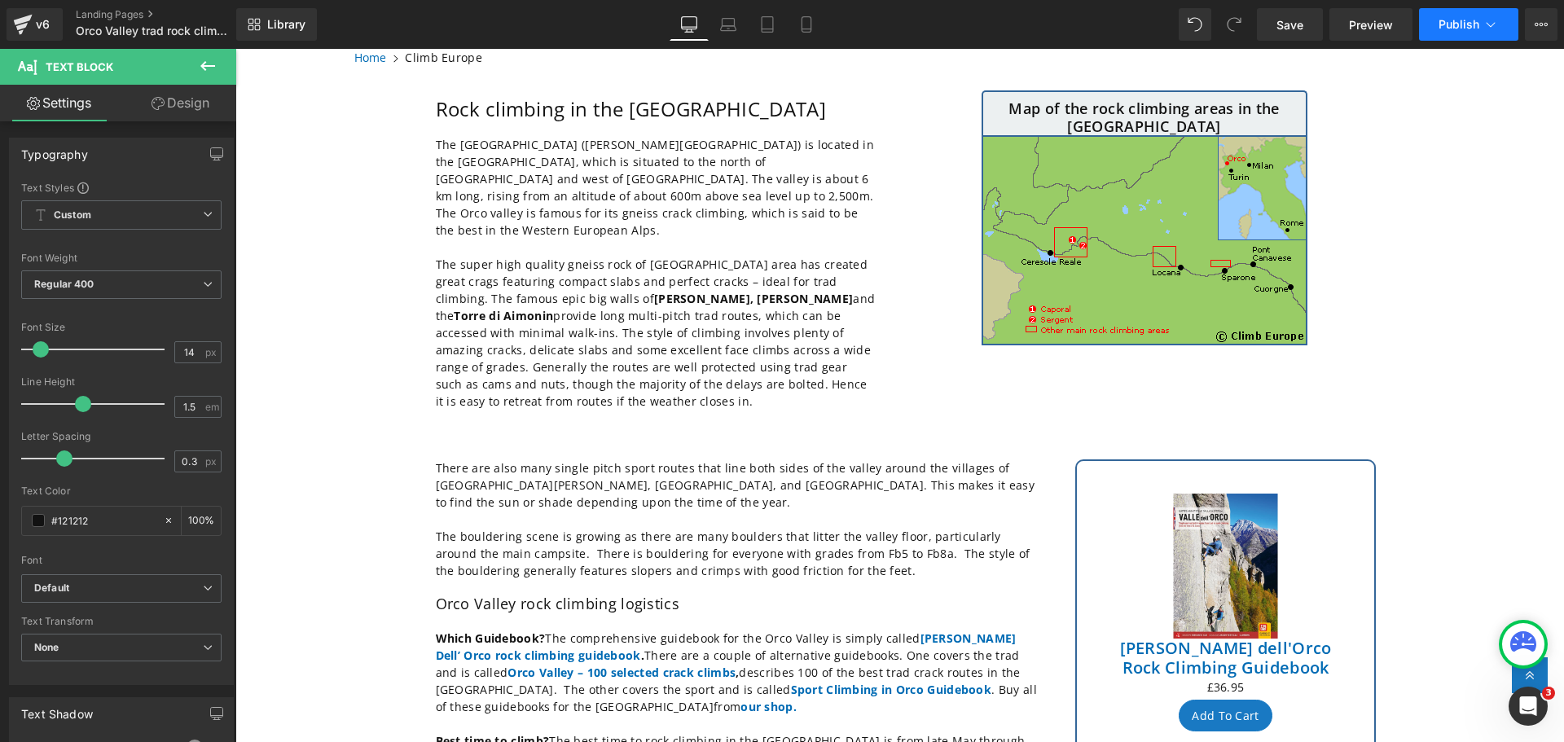
click at [1493, 22] on icon at bounding box center [1491, 24] width 16 height 16
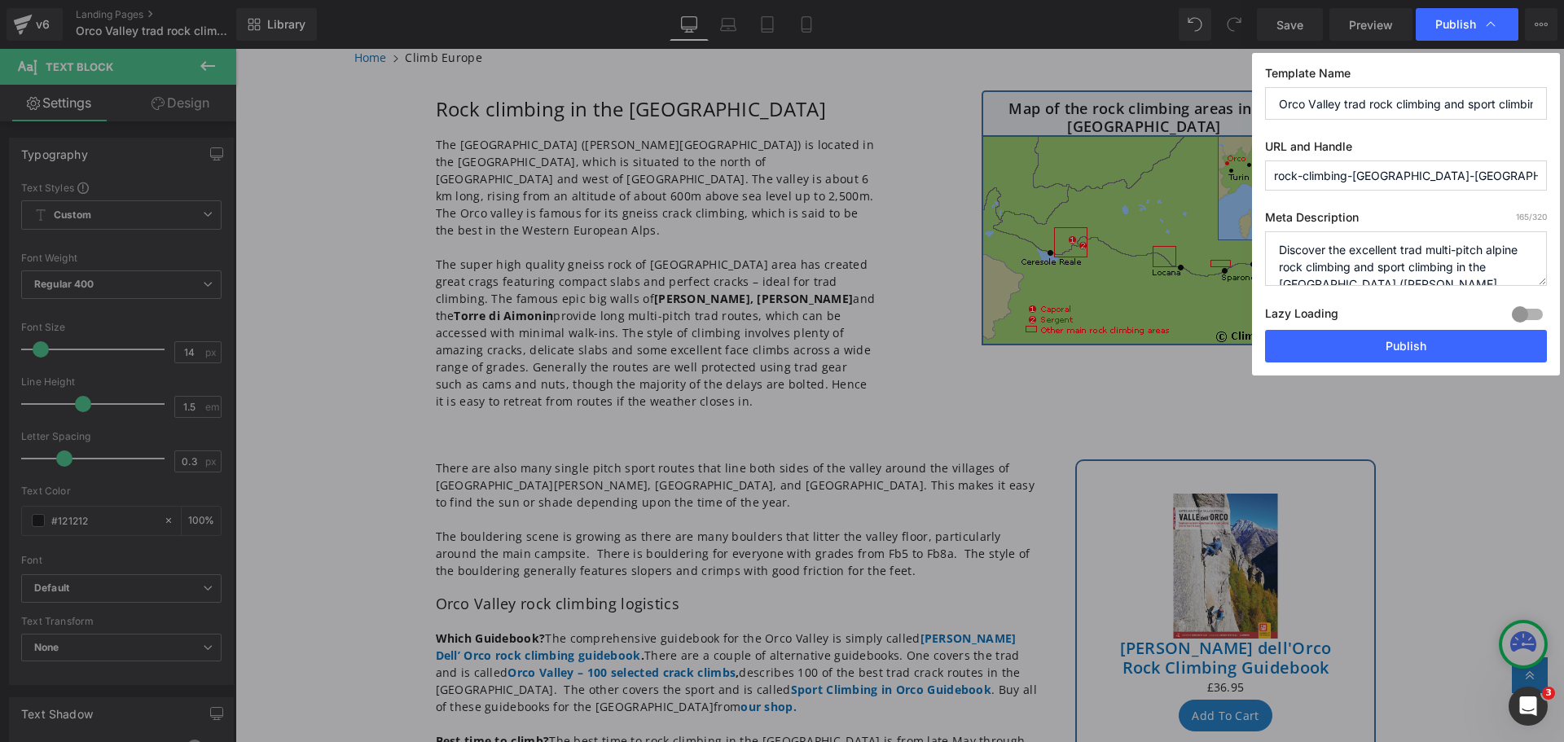
scroll to position [34, 0]
click at [1484, 253] on textarea "Discover the excellent trad multi-pitch alpine rock climbing and sport climbing…" at bounding box center [1406, 258] width 282 height 55
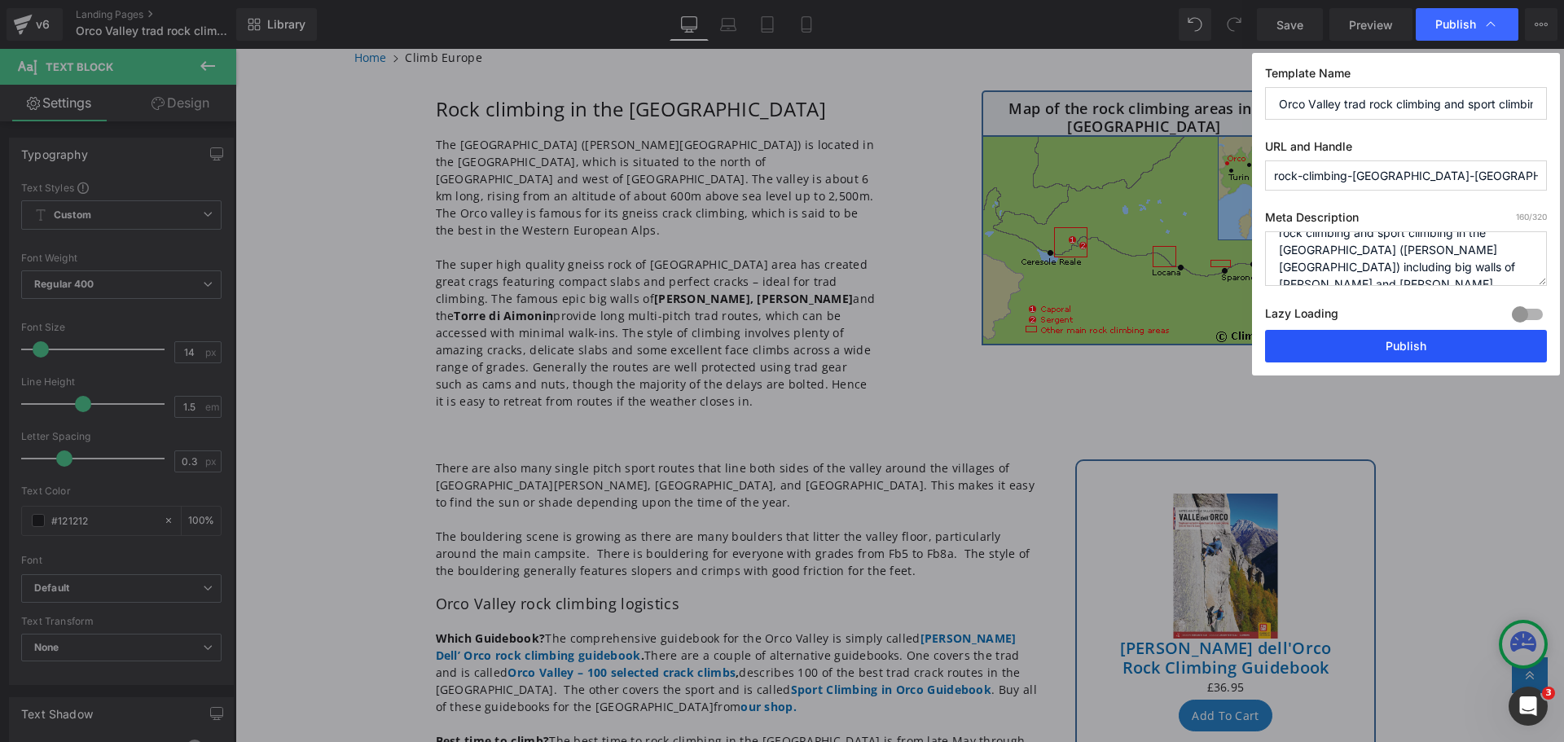
type textarea "Discover the excellent trad multi-pitch alpine rock climbing and sport climbing…"
click at [1418, 350] on button "Publish" at bounding box center [1406, 346] width 282 height 33
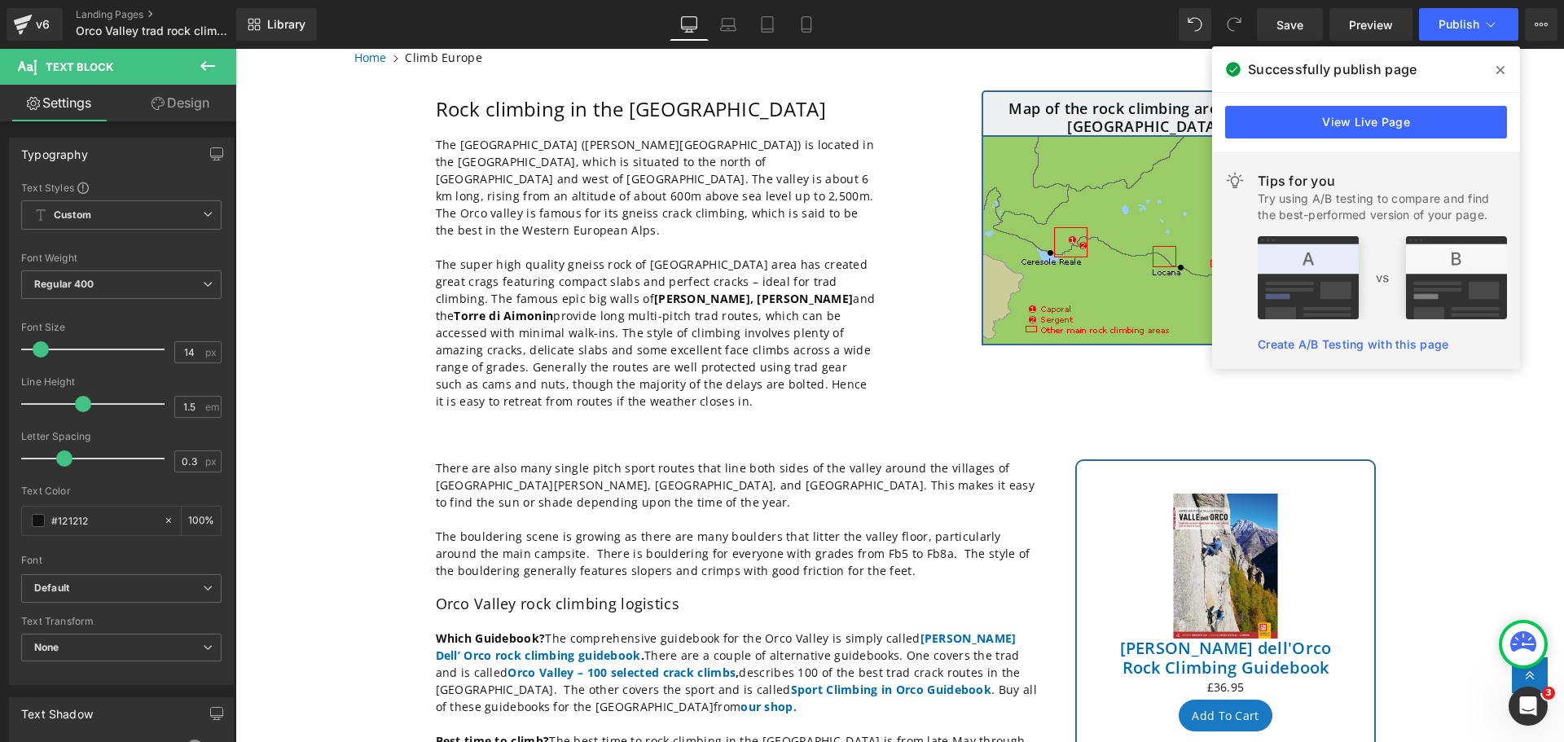
click at [1499, 70] on icon at bounding box center [1501, 70] width 8 height 13
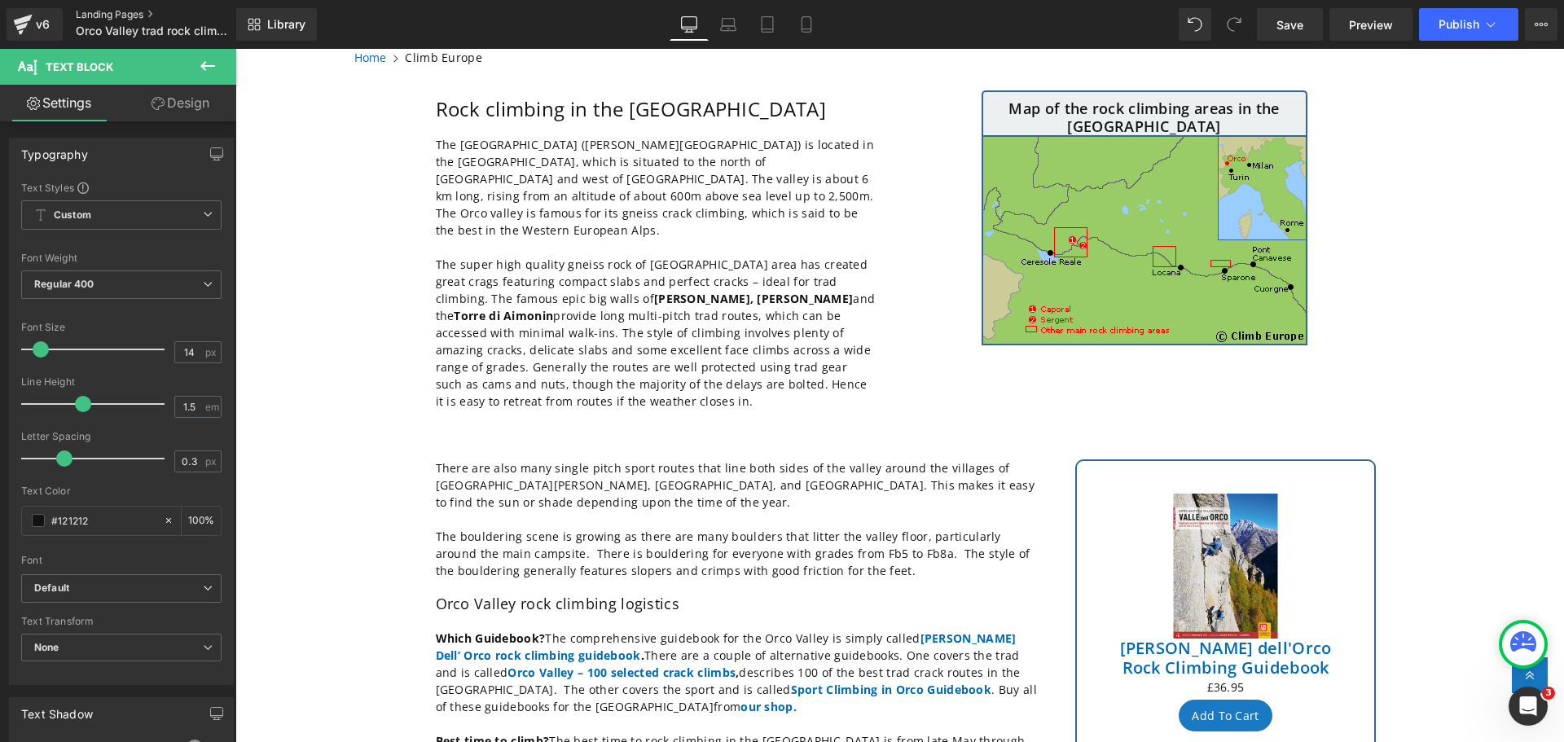
click at [111, 12] on link "Landing Pages" at bounding box center [169, 14] width 187 height 13
